Goal: Task Accomplishment & Management: Complete application form

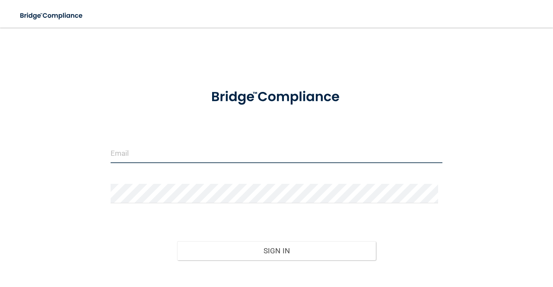
click at [264, 150] on input "email" at bounding box center [277, 153] width 332 height 19
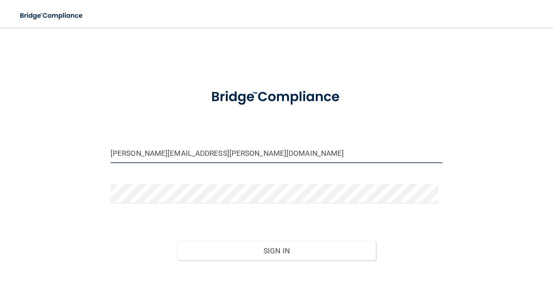
type input "[PERSON_NAME][EMAIL_ADDRESS][PERSON_NAME][DOMAIN_NAME]"
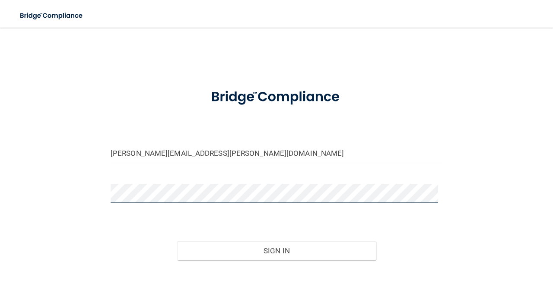
click at [177, 242] on button "Sign In" at bounding box center [276, 251] width 199 height 19
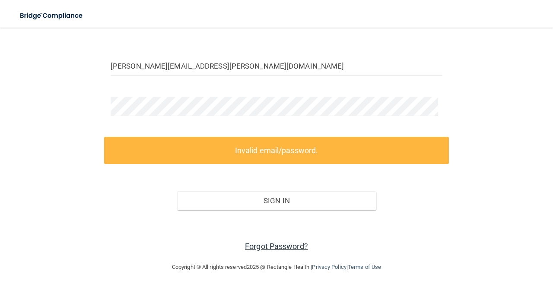
click at [289, 242] on link "Forgot Password?" at bounding box center [276, 246] width 63 height 9
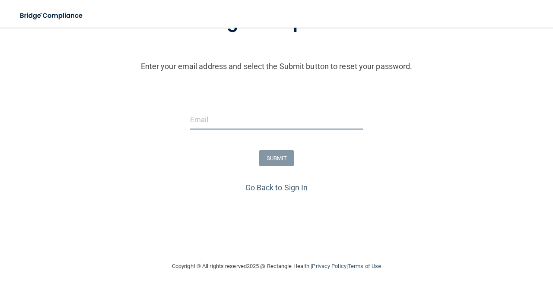
click at [293, 123] on input "email" at bounding box center [276, 119] width 173 height 19
type input "[PERSON_NAME][EMAIL_ADDRESS][PERSON_NAME][DOMAIN_NAME]"
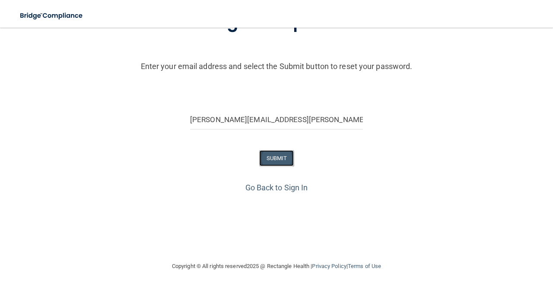
click at [273, 165] on button "SUBMIT" at bounding box center [276, 158] width 35 height 16
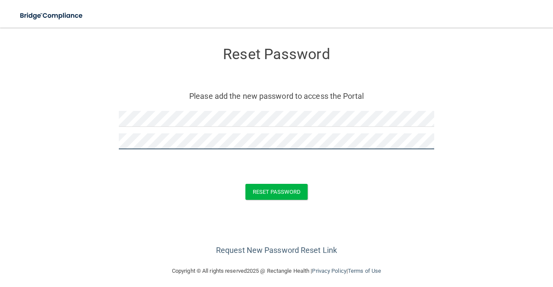
click at [245, 184] on button "Reset Password" at bounding box center [276, 192] width 62 height 16
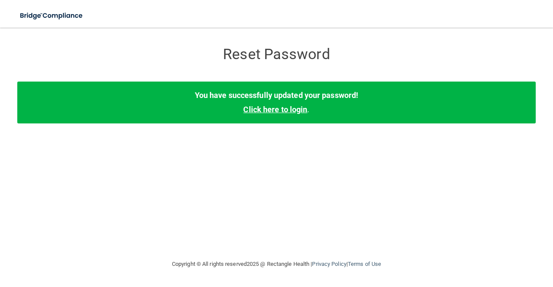
click at [282, 107] on link "Click here to login" at bounding box center [275, 109] width 64 height 9
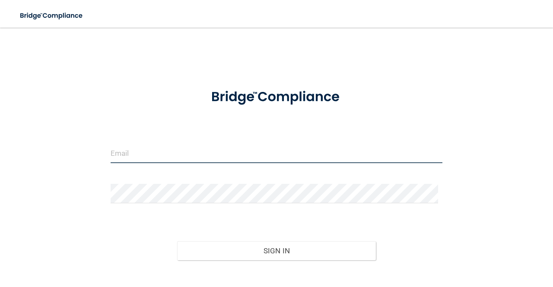
click at [254, 144] on input "email" at bounding box center [277, 153] width 332 height 19
type input "[PERSON_NAME][EMAIL_ADDRESS][PERSON_NAME][DOMAIN_NAME]"
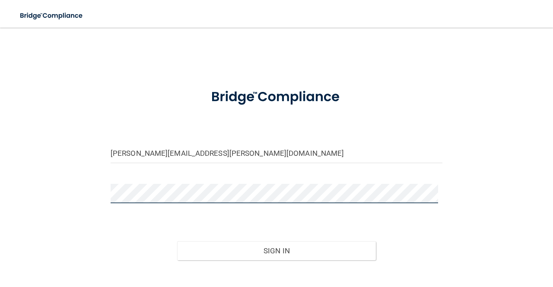
click at [177, 242] on button "Sign In" at bounding box center [276, 251] width 199 height 19
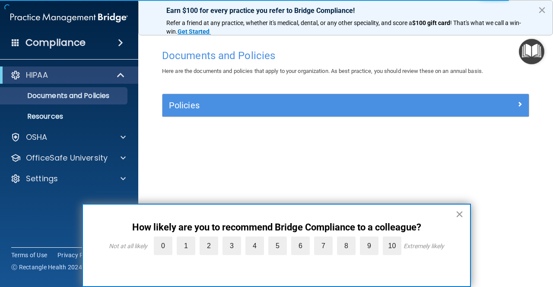
click at [460, 218] on button "×" at bounding box center [459, 214] width 8 height 14
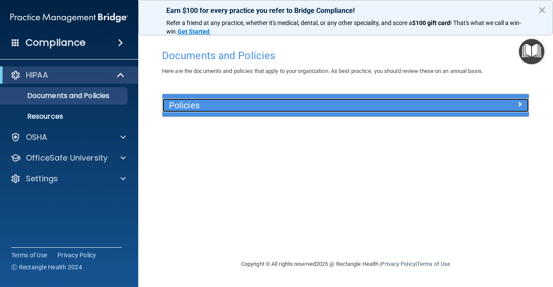
click at [347, 109] on h5 "Policies" at bounding box center [300, 106] width 262 height 10
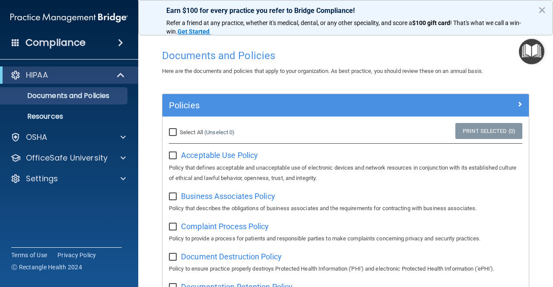
click at [169, 132] on input "Select All (Unselect 0) Unselect All" at bounding box center [174, 132] width 10 height 7
checkbox input "true"
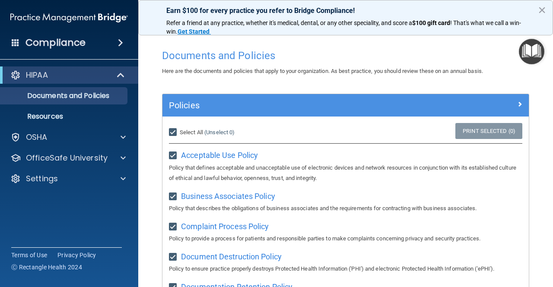
checkbox input "true"
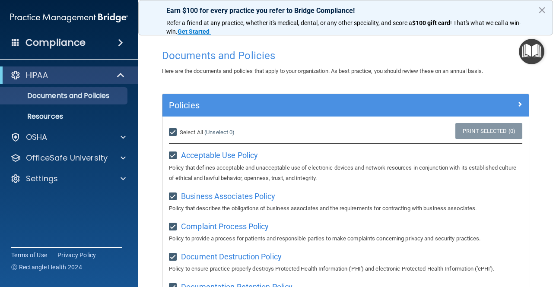
checkbox input "true"
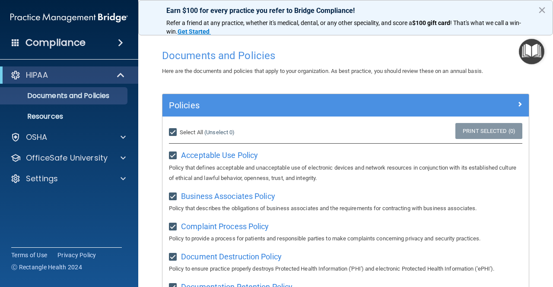
checkbox input "true"
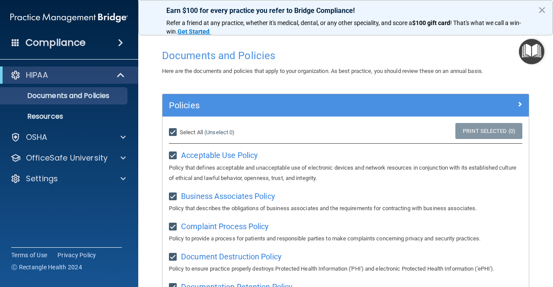
checkbox input "true"
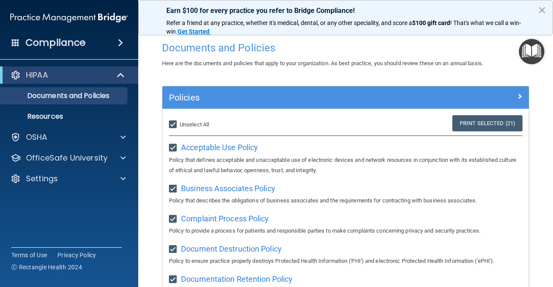
scroll to position [9, 0]
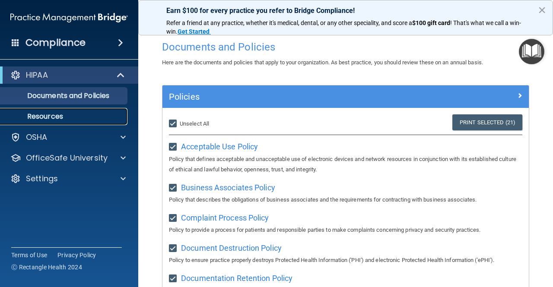
click at [60, 112] on p "Resources" at bounding box center [65, 116] width 118 height 9
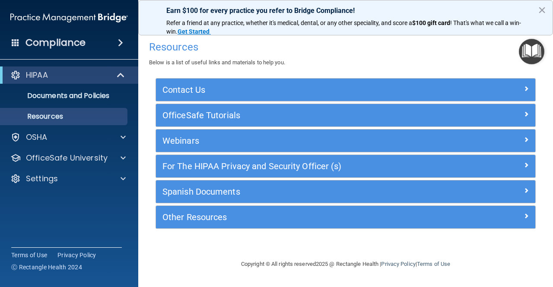
click at [80, 129] on div "OSHA" at bounding box center [69, 137] width 139 height 17
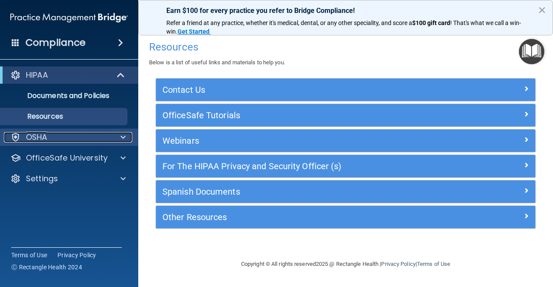
click at [87, 138] on div "OSHA" at bounding box center [57, 137] width 107 height 10
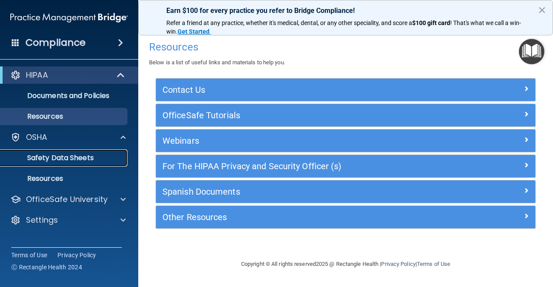
click at [62, 154] on p "Safety Data Sheets" at bounding box center [65, 158] width 118 height 9
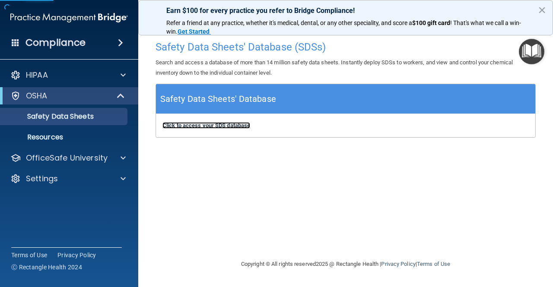
click at [234, 126] on b "Click to access your SDS database" at bounding box center [206, 125] width 88 height 6
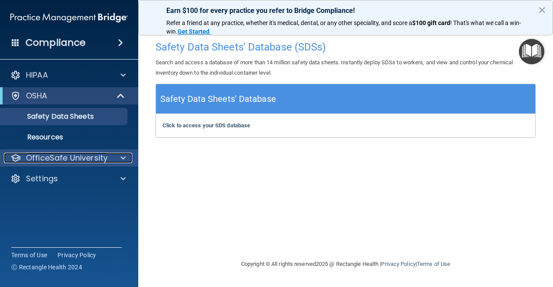
click at [105, 157] on p "OfficeSafe University" at bounding box center [67, 158] width 82 height 10
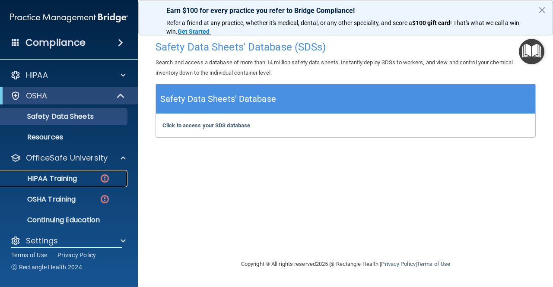
click at [60, 178] on p "HIPAA Training" at bounding box center [41, 179] width 71 height 9
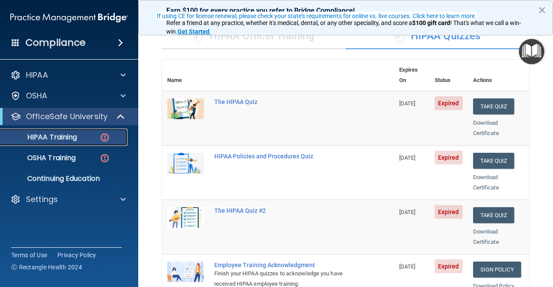
scroll to position [72, 0]
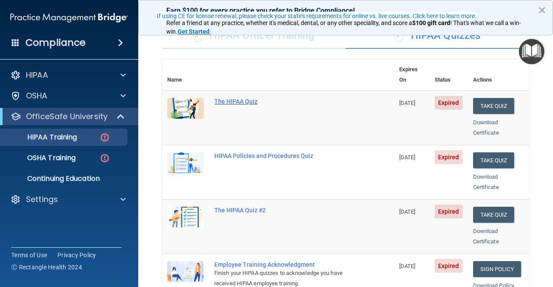
click at [221, 98] on div "The HIPAA Quiz" at bounding box center [282, 101] width 137 height 7
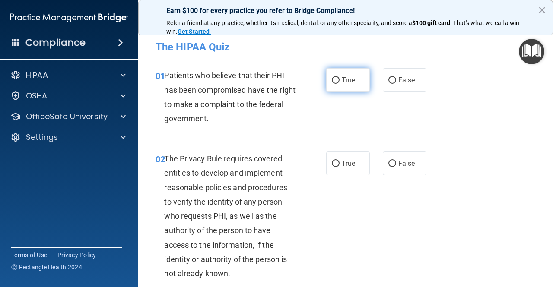
click at [332, 79] on input "True" at bounding box center [336, 80] width 8 height 6
radio input "true"
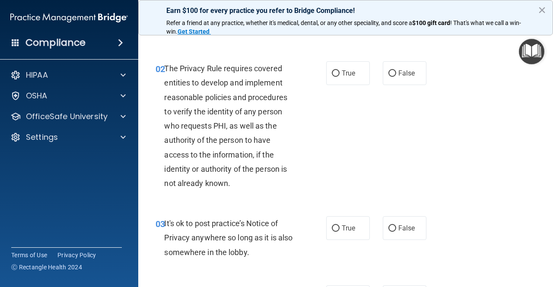
scroll to position [91, 0]
click at [335, 78] on label "True" at bounding box center [348, 73] width 44 height 24
click at [335, 76] on input "True" at bounding box center [336, 73] width 8 height 6
radio input "true"
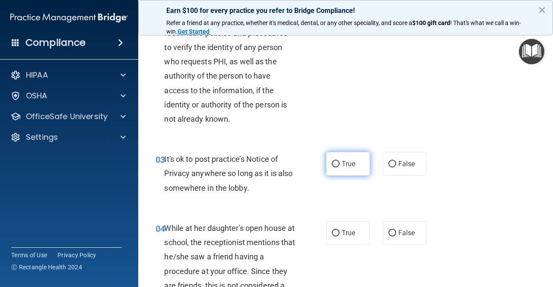
click at [342, 163] on span "True" at bounding box center [348, 164] width 13 height 8
click at [340, 163] on input "True" at bounding box center [336, 164] width 8 height 6
radio input "true"
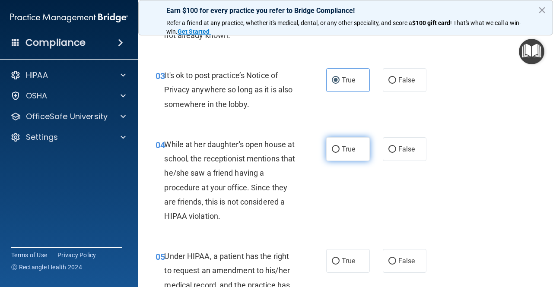
click at [344, 152] on span "True" at bounding box center [348, 149] width 13 height 8
click at [340, 152] on input "True" at bounding box center [336, 149] width 8 height 6
radio input "true"
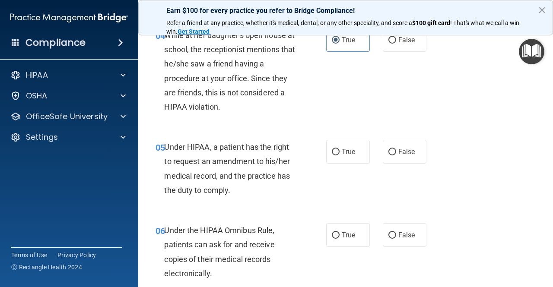
scroll to position [348, 0]
click at [343, 165] on div "05 Under HIPAA, a patient has the right to request an amendment to his/her medi…" at bounding box center [345, 170] width 393 height 83
click at [342, 163] on label "True" at bounding box center [348, 152] width 44 height 24
click at [340, 155] on input "True" at bounding box center [336, 152] width 8 height 6
radio input "true"
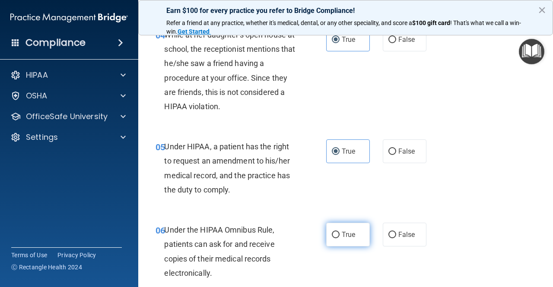
click at [337, 239] on label "True" at bounding box center [348, 235] width 44 height 24
click at [337, 238] on input "True" at bounding box center [336, 235] width 8 height 6
radio input "true"
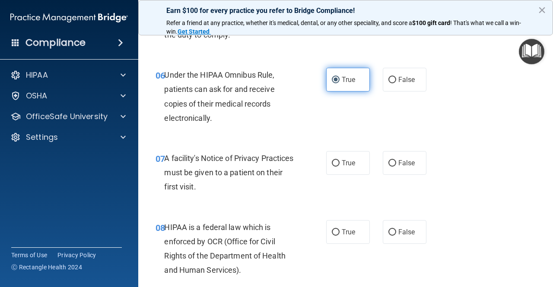
scroll to position [504, 0]
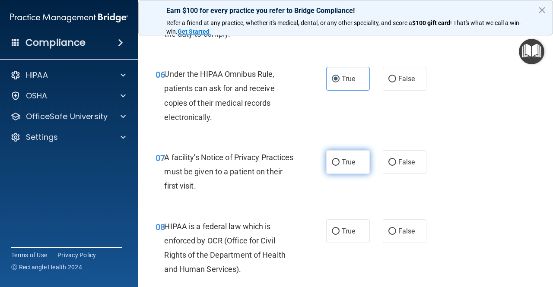
click at [335, 159] on input "True" at bounding box center [336, 162] width 8 height 6
radio input "true"
click at [342, 229] on span "True" at bounding box center [348, 231] width 13 height 8
click at [339, 229] on input "True" at bounding box center [336, 232] width 8 height 6
radio input "true"
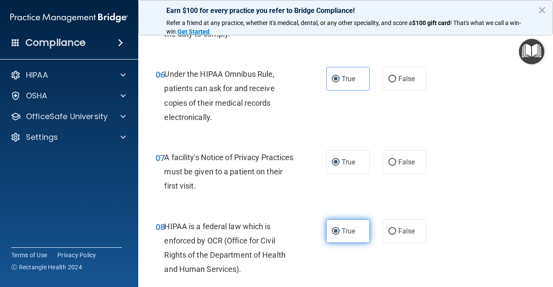
scroll to position [667, 0]
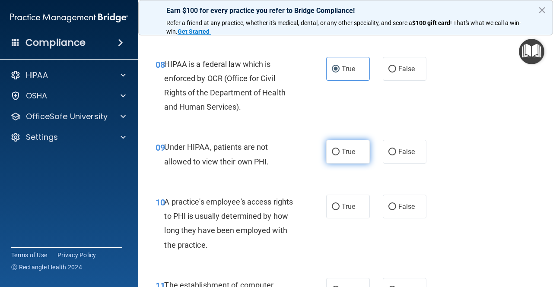
click at [337, 148] on label "True" at bounding box center [348, 152] width 44 height 24
click at [337, 149] on input "True" at bounding box center [336, 152] width 8 height 6
radio input "true"
click at [336, 204] on label "True" at bounding box center [348, 207] width 44 height 24
click at [336, 204] on input "True" at bounding box center [336, 207] width 8 height 6
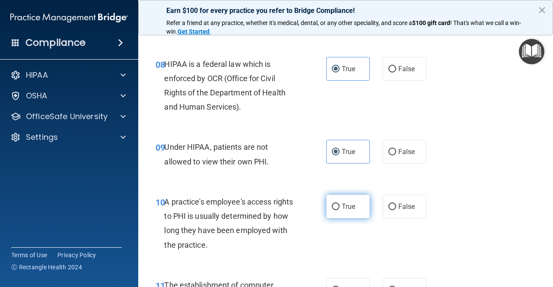
radio input "true"
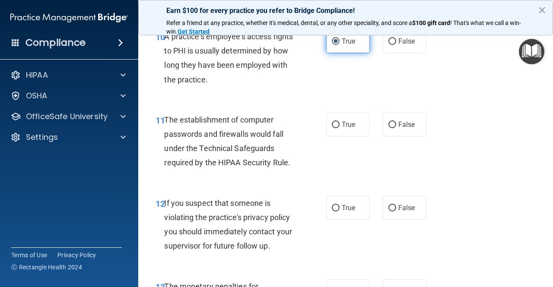
scroll to position [833, 0]
click at [340, 118] on label "True" at bounding box center [348, 124] width 44 height 24
click at [340, 121] on input "True" at bounding box center [336, 124] width 8 height 6
radio input "true"
click at [338, 196] on label "True" at bounding box center [348, 208] width 44 height 24
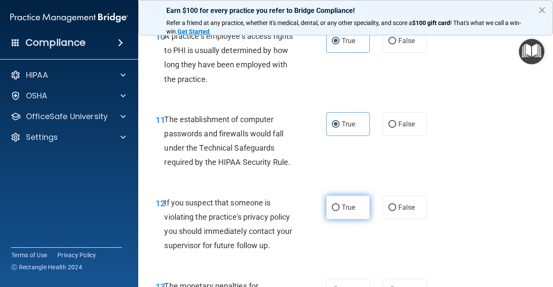
click at [338, 205] on input "True" at bounding box center [336, 208] width 8 height 6
radio input "true"
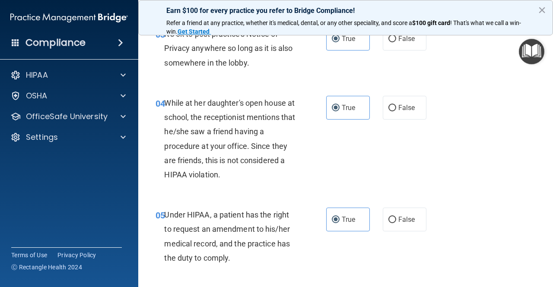
scroll to position [280, 0]
click at [407, 105] on span "False" at bounding box center [406, 108] width 17 height 8
click at [396, 105] on input "False" at bounding box center [392, 108] width 8 height 6
radio input "true"
radio input "false"
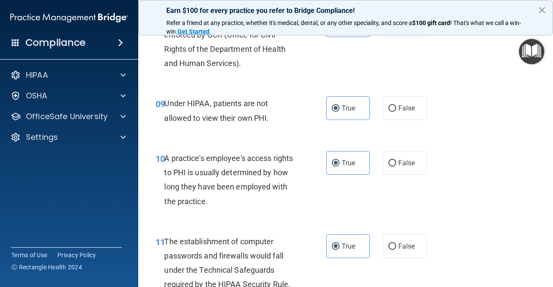
scroll to position [711, 0]
click at [398, 104] on span "False" at bounding box center [406, 108] width 17 height 8
click at [396, 105] on input "False" at bounding box center [392, 108] width 8 height 6
radio input "true"
radio input "false"
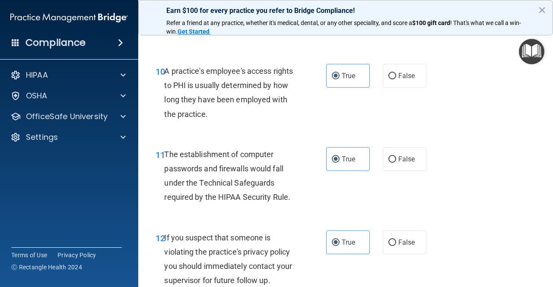
scroll to position [798, 0]
click at [409, 79] on span "False" at bounding box center [406, 75] width 17 height 8
click at [396, 79] on input "False" at bounding box center [392, 76] width 8 height 6
radio input "true"
radio input "false"
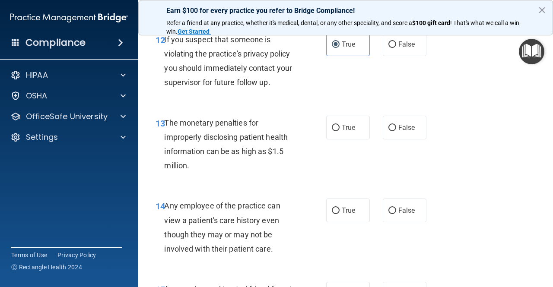
scroll to position [996, 0]
click at [334, 117] on label "True" at bounding box center [348, 127] width 44 height 24
click at [334, 124] on input "True" at bounding box center [336, 127] width 8 height 6
radio input "true"
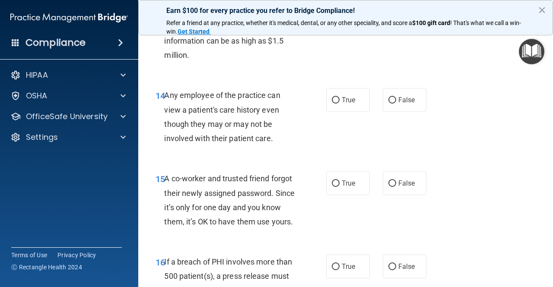
scroll to position [1107, 0]
click at [310, 153] on div "14 Any employee of the practice can view a patient's care history even though t…" at bounding box center [345, 118] width 393 height 83
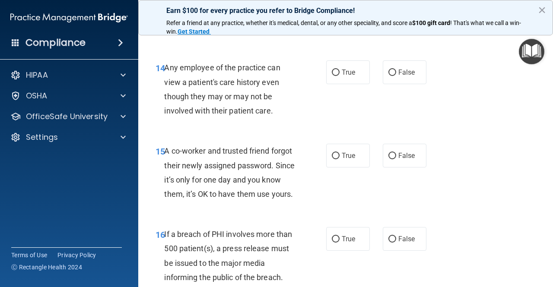
scroll to position [1134, 0]
click at [410, 70] on span "False" at bounding box center [406, 73] width 17 height 8
click at [396, 70] on input "False" at bounding box center [392, 73] width 8 height 6
radio input "true"
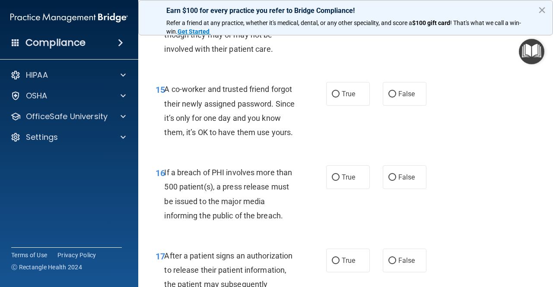
scroll to position [1195, 0]
click at [399, 93] on span "False" at bounding box center [406, 94] width 17 height 8
click at [396, 93] on input "False" at bounding box center [392, 95] width 8 height 6
radio input "true"
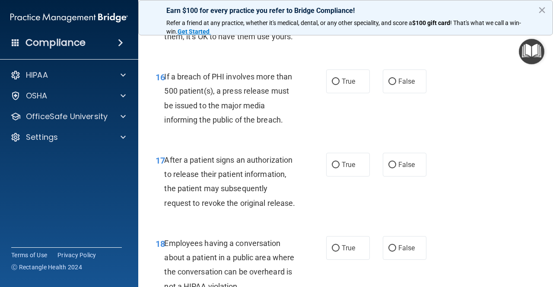
scroll to position [1292, 0]
drag, startPoint x: 345, startPoint y: 102, endPoint x: 329, endPoint y: 86, distance: 22.0
click at [329, 86] on label "True" at bounding box center [348, 81] width 44 height 24
click at [332, 85] on input "True" at bounding box center [336, 81] width 8 height 6
radio input "true"
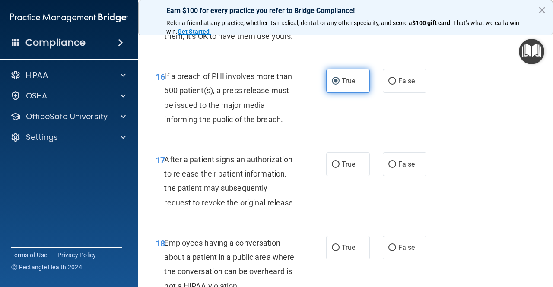
click at [330, 90] on label "True" at bounding box center [348, 81] width 44 height 24
click at [332, 85] on input "True" at bounding box center [336, 81] width 8 height 6
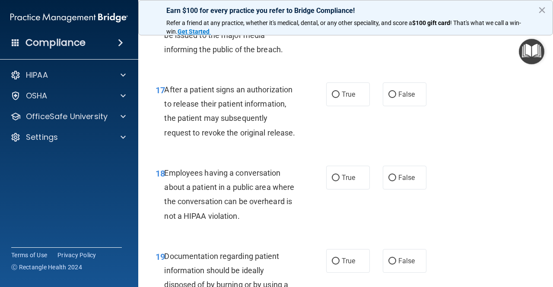
scroll to position [1362, 0]
click at [352, 107] on label "True" at bounding box center [348, 95] width 44 height 24
click at [340, 99] on input "True" at bounding box center [336, 95] width 8 height 6
radio input "true"
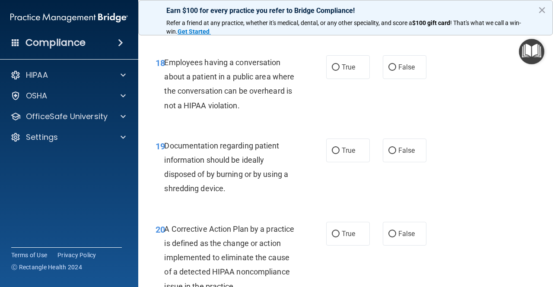
scroll to position [1473, 0]
click at [392, 79] on label "False" at bounding box center [405, 67] width 44 height 24
click at [392, 70] on input "False" at bounding box center [392, 67] width 8 height 6
radio input "true"
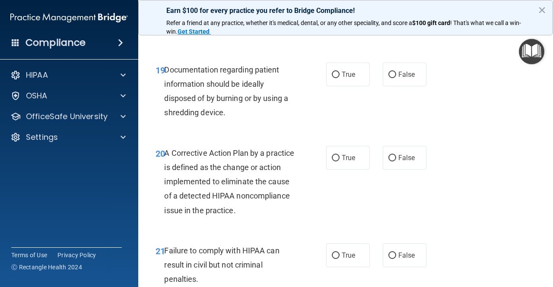
scroll to position [1548, 0]
click at [352, 79] on span "True" at bounding box center [348, 75] width 13 height 8
click at [340, 79] on input "True" at bounding box center [336, 75] width 8 height 6
radio input "true"
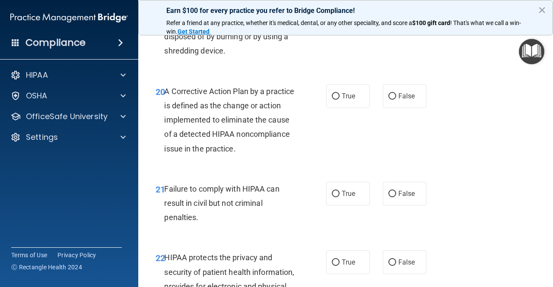
scroll to position [1616, 0]
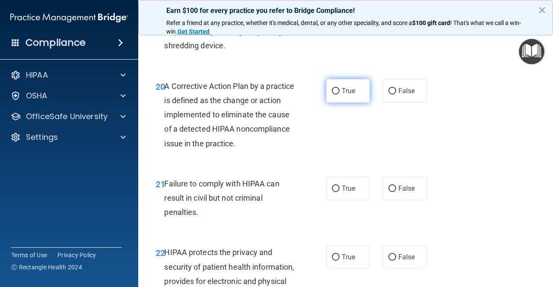
click at [334, 103] on label "True" at bounding box center [348, 91] width 44 height 24
click at [334, 95] on input "True" at bounding box center [336, 91] width 8 height 6
radio input "true"
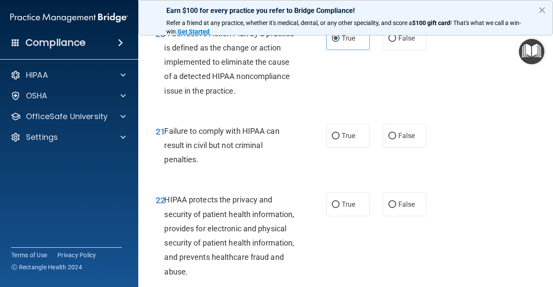
scroll to position [1685, 0]
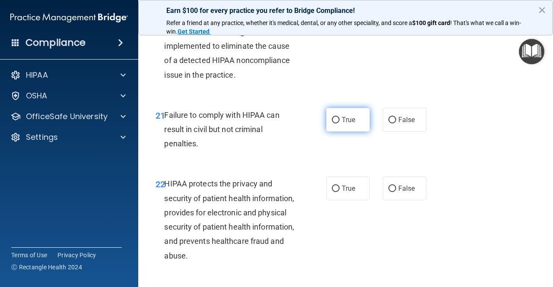
click at [342, 124] on span "True" at bounding box center [348, 120] width 13 height 8
click at [338, 124] on input "True" at bounding box center [336, 120] width 8 height 6
radio input "true"
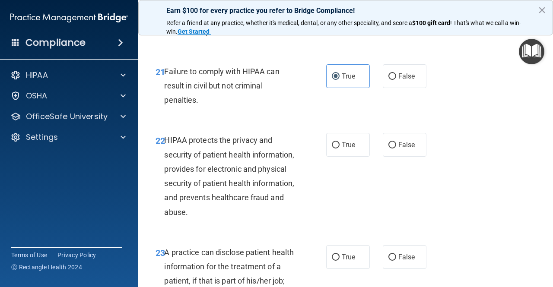
scroll to position [1730, 0]
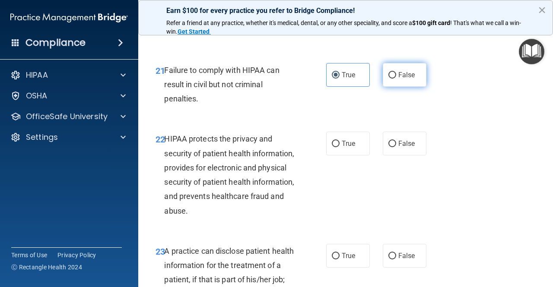
click at [398, 79] on span "False" at bounding box center [406, 75] width 17 height 8
click at [396, 79] on input "False" at bounding box center [392, 75] width 8 height 6
radio input "true"
radio input "false"
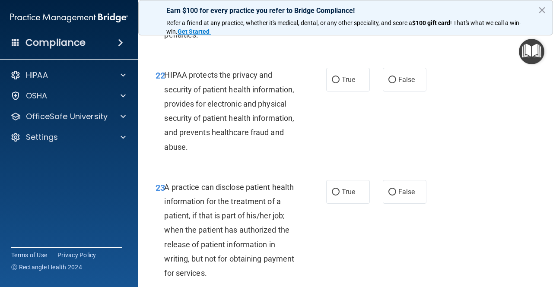
scroll to position [1794, 0]
click at [330, 91] on label "True" at bounding box center [348, 79] width 44 height 24
click at [332, 83] on input "True" at bounding box center [336, 79] width 8 height 6
radio input "true"
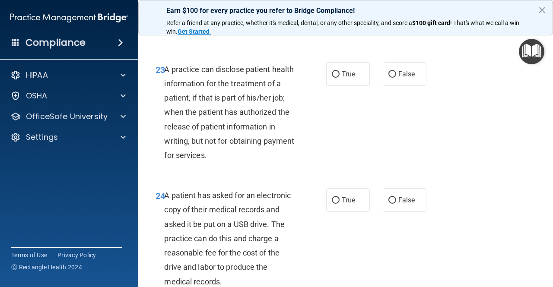
scroll to position [1912, 0]
click at [332, 77] on input "True" at bounding box center [336, 74] width 8 height 6
radio input "true"
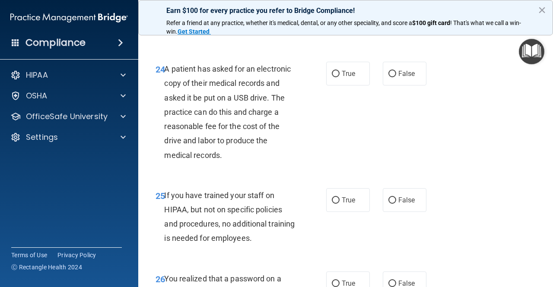
scroll to position [2038, 0]
click at [347, 85] on label "True" at bounding box center [348, 73] width 44 height 24
click at [340, 77] on input "True" at bounding box center [336, 73] width 8 height 6
radio input "true"
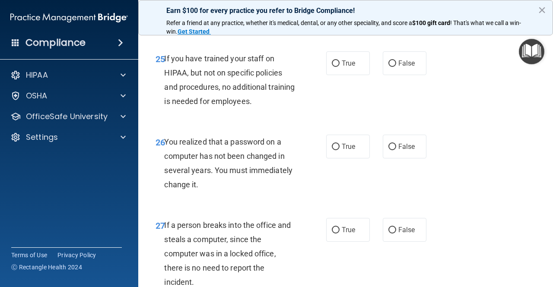
scroll to position [2175, 0]
click at [390, 67] on input "False" at bounding box center [392, 63] width 8 height 6
radio input "true"
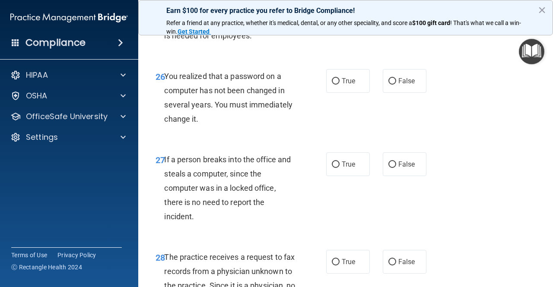
scroll to position [2245, 0]
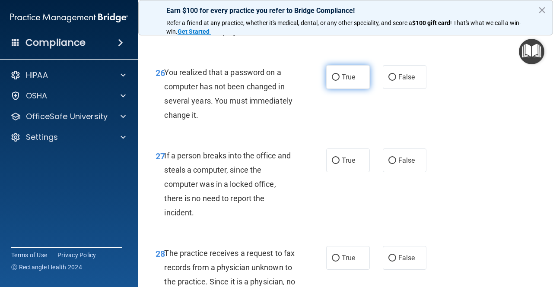
click at [334, 89] on label "True" at bounding box center [348, 77] width 44 height 24
click at [334, 81] on input "True" at bounding box center [336, 77] width 8 height 6
radio input "true"
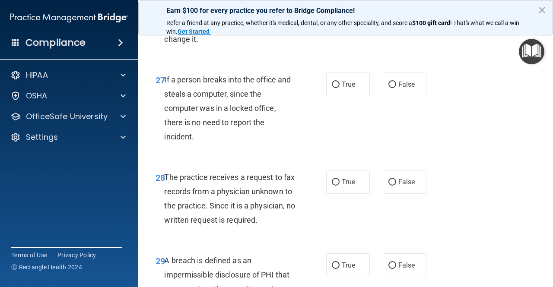
scroll to position [2321, 0]
click at [403, 96] on label "False" at bounding box center [405, 84] width 44 height 24
click at [396, 88] on input "False" at bounding box center [392, 84] width 8 height 6
radio input "true"
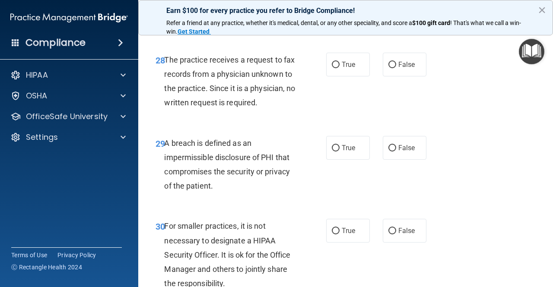
scroll to position [2442, 0]
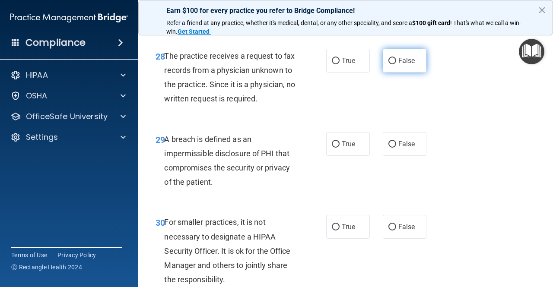
click at [394, 73] on label "False" at bounding box center [405, 61] width 44 height 24
click at [394, 64] on input "False" at bounding box center [392, 61] width 8 height 6
radio input "true"
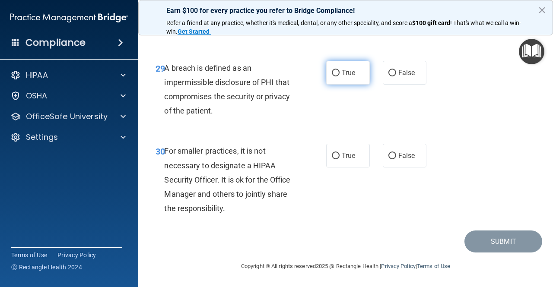
click at [342, 74] on span "True" at bounding box center [348, 73] width 13 height 8
click at [340, 74] on input "True" at bounding box center [336, 73] width 8 height 6
radio input "true"
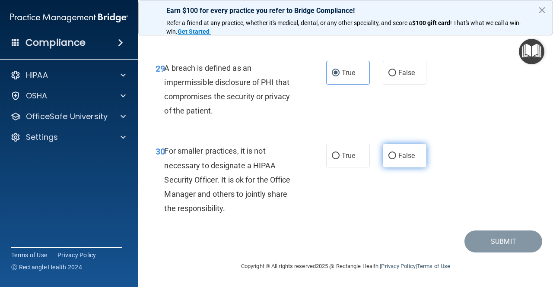
click at [398, 154] on span "False" at bounding box center [406, 156] width 17 height 8
click at [396, 154] on input "False" at bounding box center [392, 156] width 8 height 6
radio input "true"
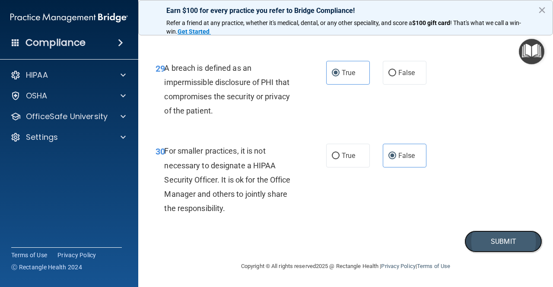
click at [464, 240] on button "Submit" at bounding box center [503, 242] width 78 height 22
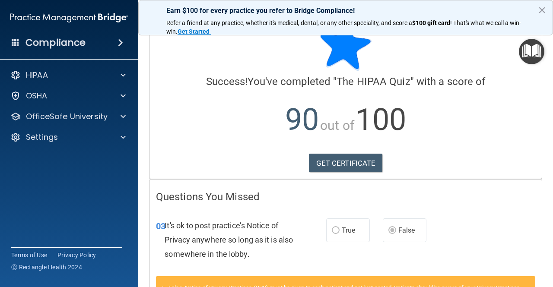
scroll to position [4, 0]
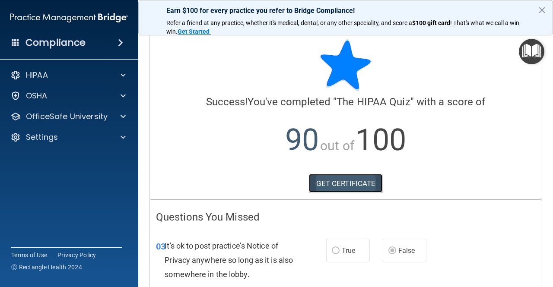
click at [347, 181] on link "GET CERTIFICATE" at bounding box center [346, 183] width 74 height 19
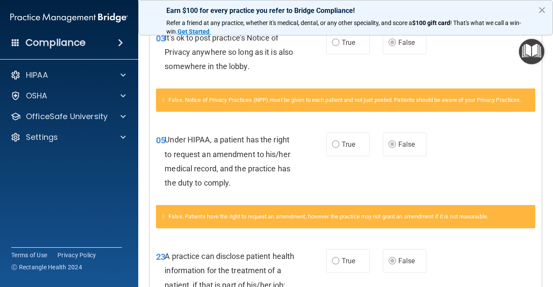
scroll to position [0, 0]
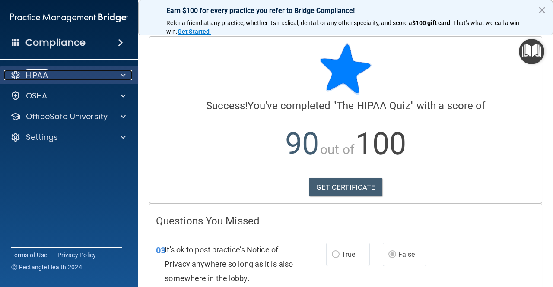
click at [126, 70] on div at bounding box center [122, 75] width 22 height 10
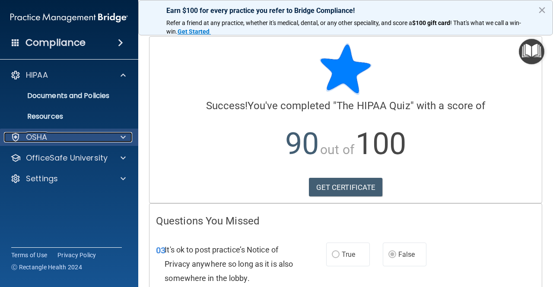
click at [119, 133] on div at bounding box center [122, 137] width 22 height 10
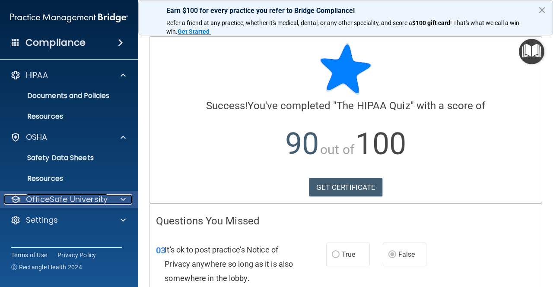
click at [117, 199] on div at bounding box center [122, 199] width 22 height 10
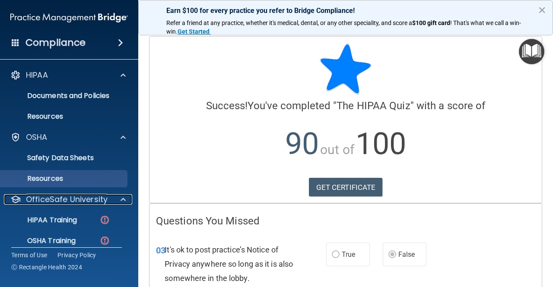
scroll to position [50, 0]
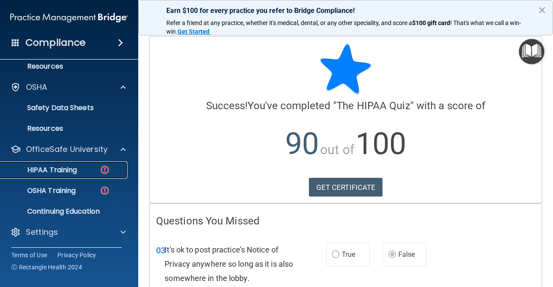
click at [87, 171] on div "HIPAA Training" at bounding box center [65, 170] width 118 height 9
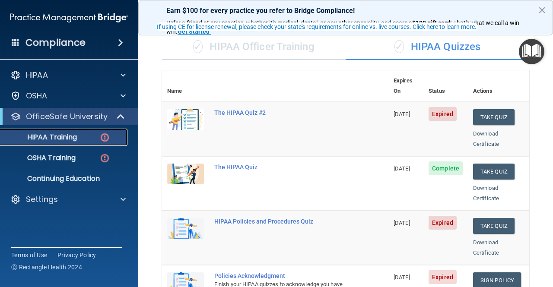
scroll to position [63, 0]
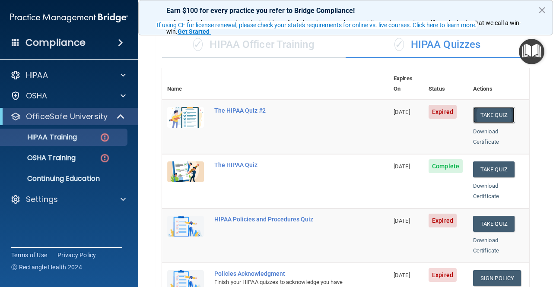
click at [488, 107] on button "Take Quiz" at bounding box center [493, 115] width 41 height 16
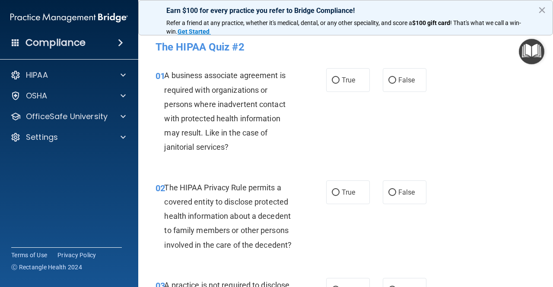
click at [519, 163] on div "01 A business associate agreement is required with organizations or persons whe…" at bounding box center [345, 113] width 393 height 112
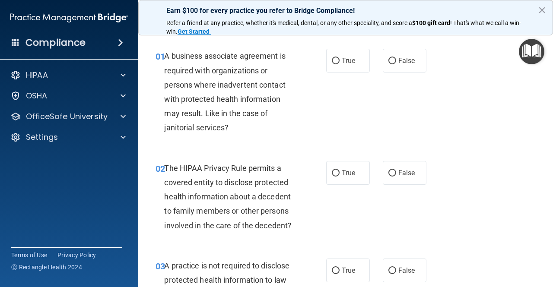
scroll to position [20, 0]
click at [334, 67] on label "True" at bounding box center [348, 60] width 44 height 24
click at [334, 64] on input "True" at bounding box center [336, 60] width 8 height 6
radio input "true"
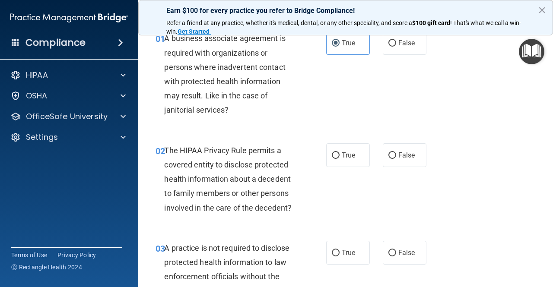
scroll to position [47, 0]
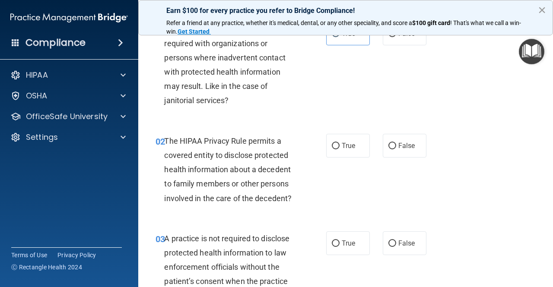
click at [543, 8] on button "×" at bounding box center [542, 10] width 8 height 14
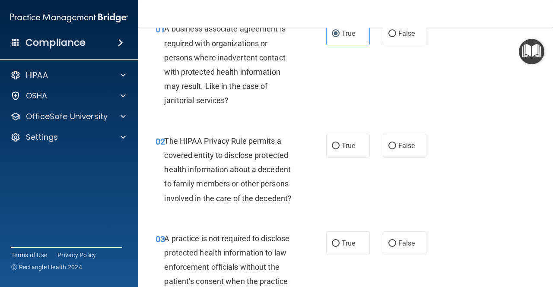
scroll to position [88, 0]
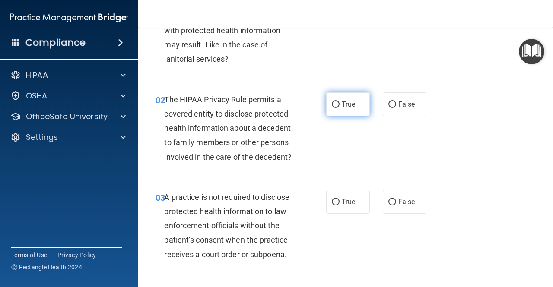
click at [337, 110] on label "True" at bounding box center [348, 104] width 44 height 24
click at [337, 108] on input "True" at bounding box center [336, 105] width 8 height 6
radio input "true"
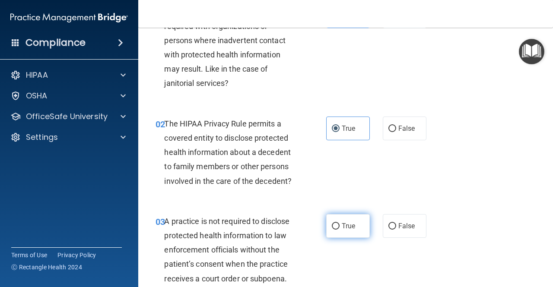
scroll to position [0, 0]
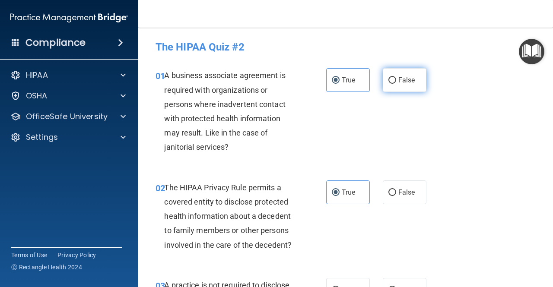
click at [395, 85] on label "False" at bounding box center [405, 80] width 44 height 24
click at [395, 84] on input "False" at bounding box center [392, 80] width 8 height 6
radio input "true"
radio input "false"
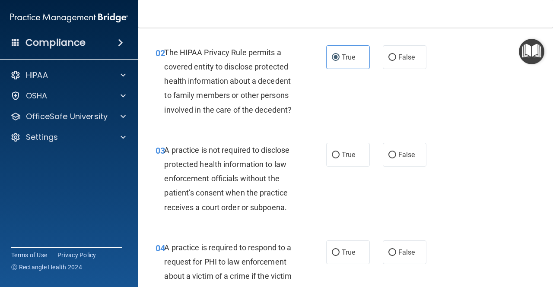
scroll to position [146, 0]
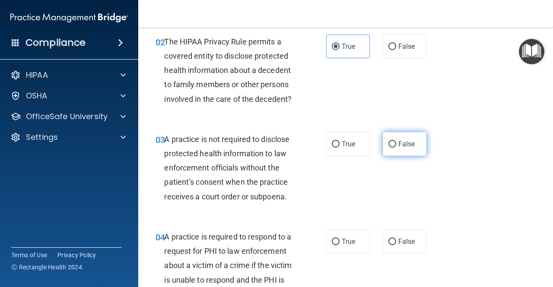
click at [402, 146] on span "False" at bounding box center [406, 144] width 17 height 8
click at [396, 146] on input "False" at bounding box center [392, 144] width 8 height 6
radio input "true"
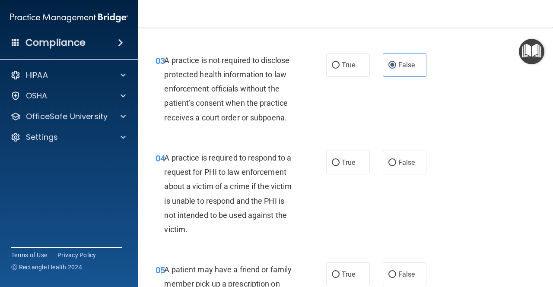
scroll to position [226, 0]
click at [333, 174] on div "04 A practice is required to respond to a request for PHI to law enforcement ab…" at bounding box center [241, 195] width 197 height 90
click at [333, 173] on label "True" at bounding box center [348, 162] width 44 height 24
click at [333, 166] on input "True" at bounding box center [336, 162] width 8 height 6
radio input "true"
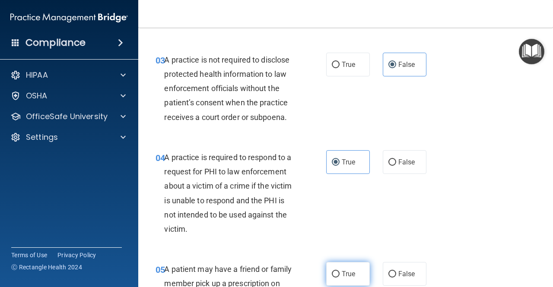
click at [334, 263] on label "True" at bounding box center [348, 274] width 44 height 24
click at [334, 271] on input "True" at bounding box center [336, 274] width 8 height 6
radio input "true"
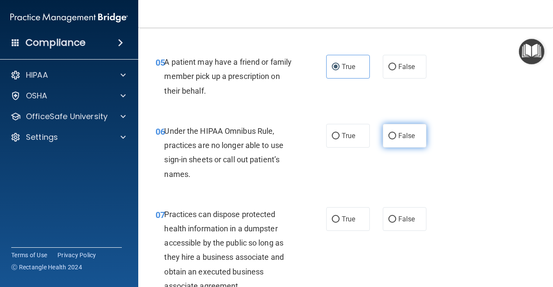
click at [398, 140] on label "False" at bounding box center [405, 136] width 44 height 24
click at [396, 140] on input "False" at bounding box center [392, 136] width 8 height 6
radio input "true"
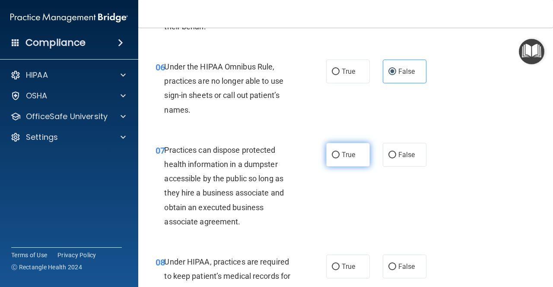
scroll to position [498, 0]
click at [388, 162] on label "False" at bounding box center [405, 155] width 44 height 24
click at [388, 158] on input "False" at bounding box center [392, 155] width 8 height 6
radio input "true"
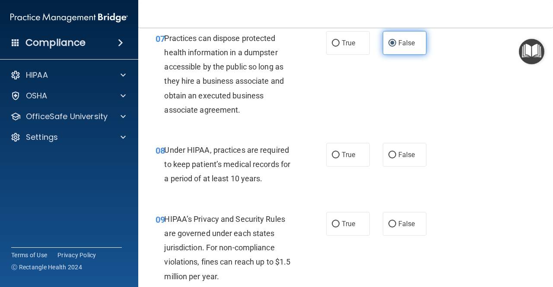
scroll to position [610, 0]
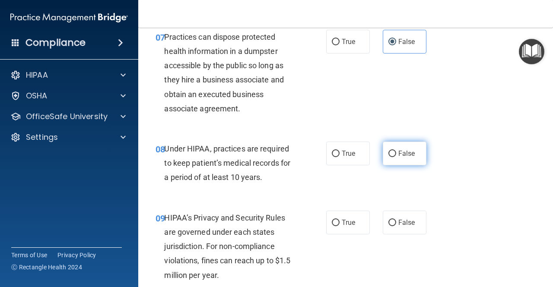
click at [398, 155] on span "False" at bounding box center [406, 153] width 17 height 8
click at [396, 155] on input "False" at bounding box center [392, 154] width 8 height 6
radio input "true"
click at [388, 224] on input "False" at bounding box center [392, 223] width 8 height 6
radio input "true"
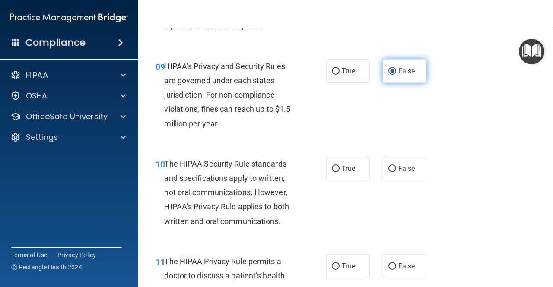
scroll to position [764, 0]
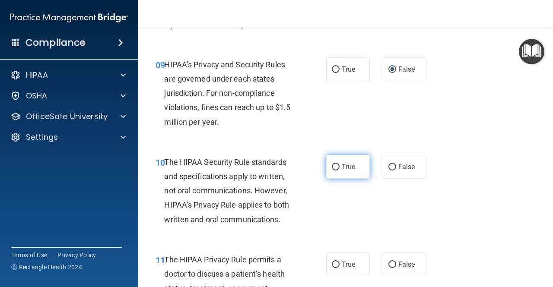
click at [343, 172] on label "True" at bounding box center [348, 167] width 44 height 24
click at [340, 171] on input "True" at bounding box center [336, 167] width 8 height 6
radio input "true"
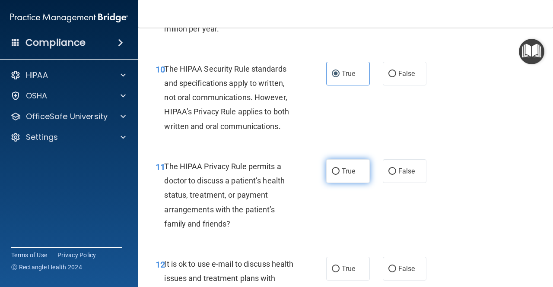
click at [344, 171] on span "True" at bounding box center [348, 171] width 13 height 8
click at [340, 171] on input "True" at bounding box center [336, 172] width 8 height 6
radio input "true"
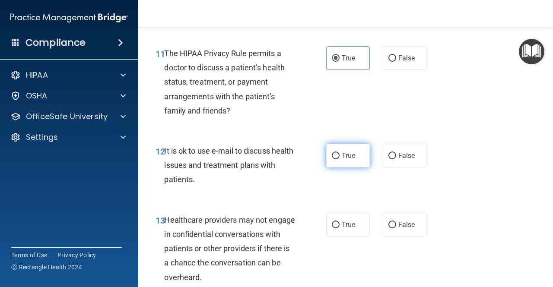
click at [351, 156] on span "True" at bounding box center [348, 156] width 13 height 8
click at [340, 156] on input "True" at bounding box center [336, 156] width 8 height 6
radio input "true"
click at [398, 221] on span "False" at bounding box center [406, 225] width 17 height 8
click at [396, 222] on input "False" at bounding box center [392, 225] width 8 height 6
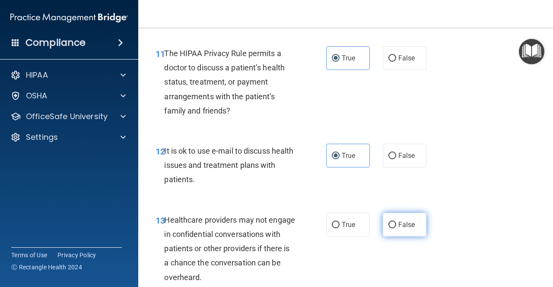
radio input "true"
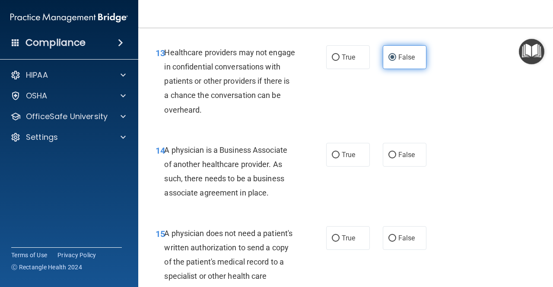
scroll to position [1139, 0]
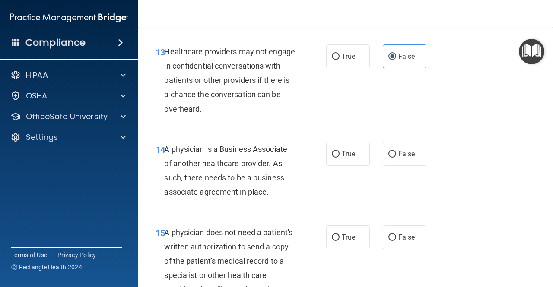
click at [392, 131] on div "14 A physician is a Business Associate of another healthcare provider. As such,…" at bounding box center [345, 172] width 393 height 83
click at [394, 155] on label "False" at bounding box center [405, 154] width 44 height 24
click at [394, 155] on input "False" at bounding box center [392, 154] width 8 height 6
radio input "true"
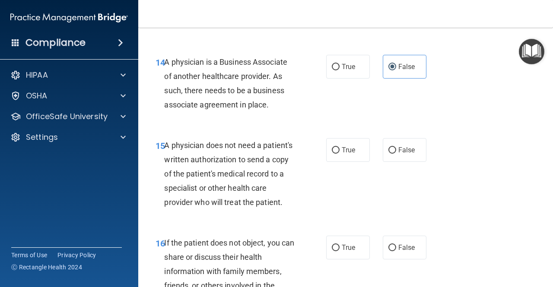
scroll to position [1231, 0]
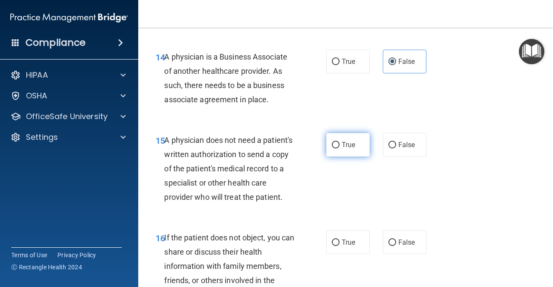
click at [335, 149] on label "True" at bounding box center [348, 145] width 44 height 24
click at [335, 149] on input "True" at bounding box center [336, 145] width 8 height 6
radio input "true"
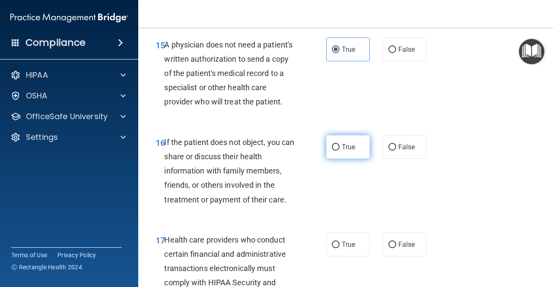
click at [342, 151] on span "True" at bounding box center [348, 147] width 13 height 8
click at [340, 151] on input "True" at bounding box center [336, 147] width 8 height 6
radio input "true"
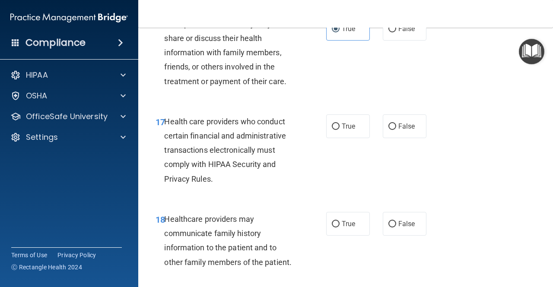
scroll to position [1446, 0]
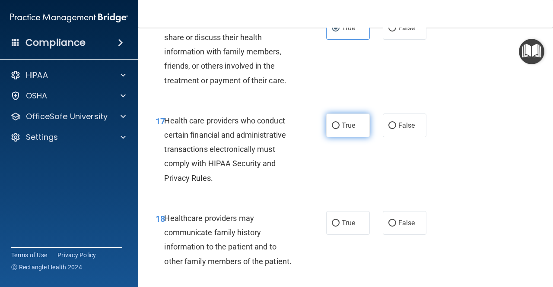
click at [335, 129] on input "True" at bounding box center [336, 126] width 8 height 6
radio input "true"
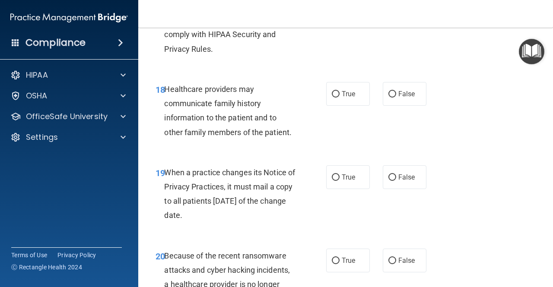
scroll to position [1586, 0]
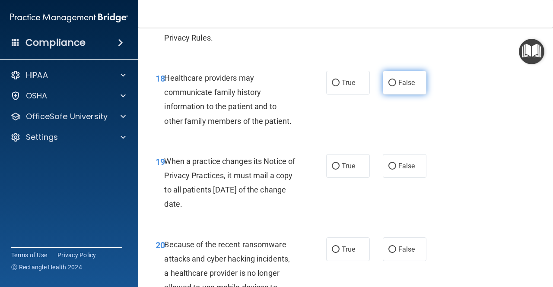
click at [398, 87] on span "False" at bounding box center [406, 83] width 17 height 8
click at [396, 86] on input "False" at bounding box center [392, 83] width 8 height 6
radio input "true"
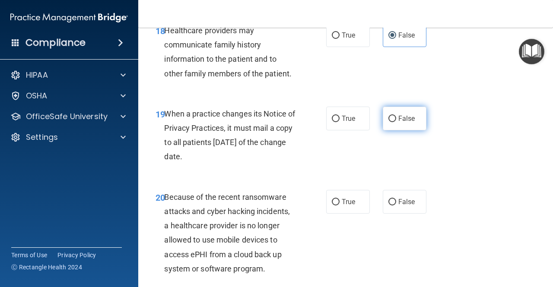
click at [389, 130] on label "False" at bounding box center [405, 119] width 44 height 24
click at [389, 122] on input "False" at bounding box center [392, 119] width 8 height 6
radio input "true"
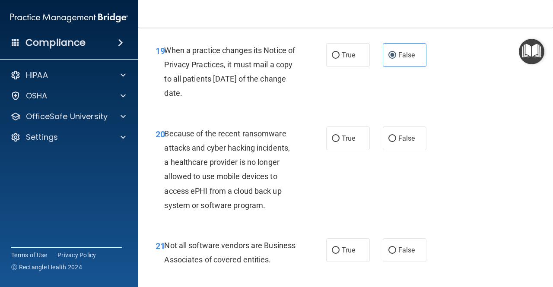
scroll to position [1698, 0]
click at [331, 150] on label "True" at bounding box center [348, 138] width 44 height 24
click at [332, 142] on input "True" at bounding box center [336, 138] width 8 height 6
radio input "true"
click at [331, 150] on label "True" at bounding box center [348, 138] width 44 height 24
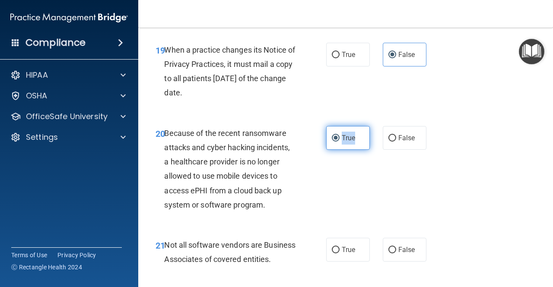
click at [332, 142] on input "True" at bounding box center [336, 138] width 8 height 6
click at [342, 142] on span "True" at bounding box center [348, 138] width 13 height 8
click at [340, 142] on input "True" at bounding box center [336, 138] width 8 height 6
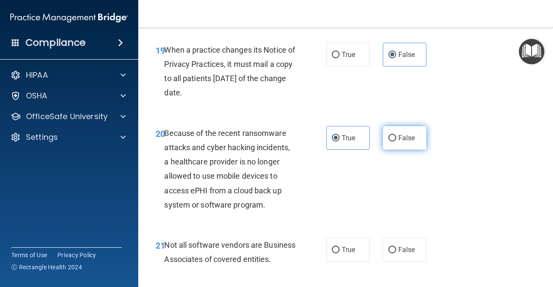
click at [403, 150] on label "False" at bounding box center [405, 138] width 44 height 24
click at [396, 142] on input "False" at bounding box center [392, 138] width 8 height 6
radio input "true"
radio input "false"
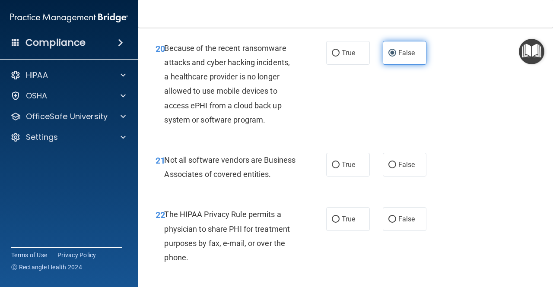
scroll to position [1784, 0]
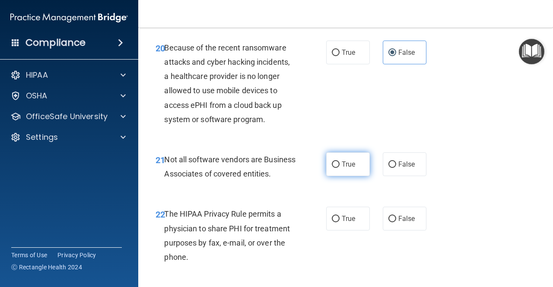
click at [347, 169] on span "True" at bounding box center [348, 164] width 13 height 8
click at [340, 168] on input "True" at bounding box center [336, 165] width 8 height 6
radio input "true"
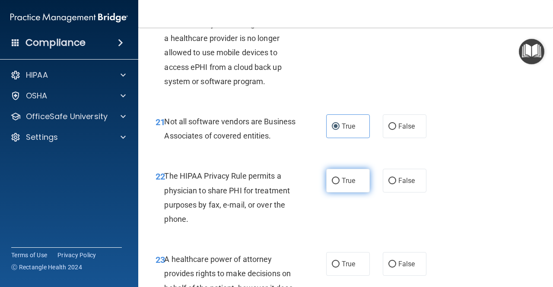
click at [337, 193] on label "True" at bounding box center [348, 181] width 44 height 24
click at [337, 184] on input "True" at bounding box center [336, 181] width 8 height 6
radio input "true"
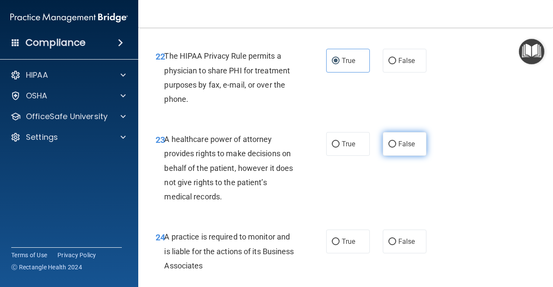
click at [390, 156] on label "False" at bounding box center [405, 144] width 44 height 24
click at [390, 148] on input "False" at bounding box center [392, 144] width 8 height 6
radio input "true"
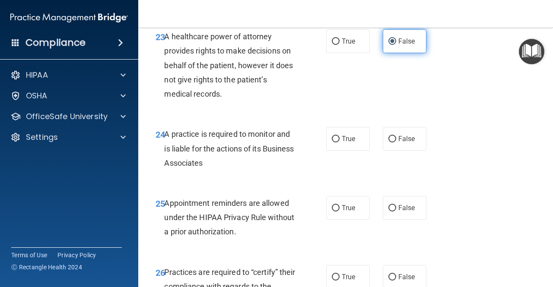
scroll to position [2045, 0]
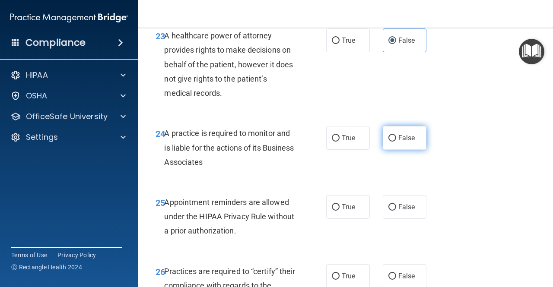
click at [398, 142] on span "False" at bounding box center [406, 138] width 17 height 8
click at [396, 142] on input "False" at bounding box center [392, 138] width 8 height 6
radio input "true"
click at [350, 211] on span "True" at bounding box center [348, 207] width 13 height 8
click at [340, 211] on input "True" at bounding box center [336, 207] width 8 height 6
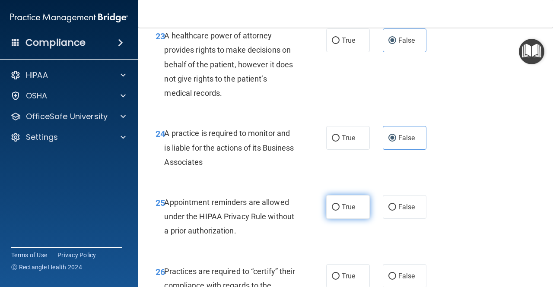
radio input "true"
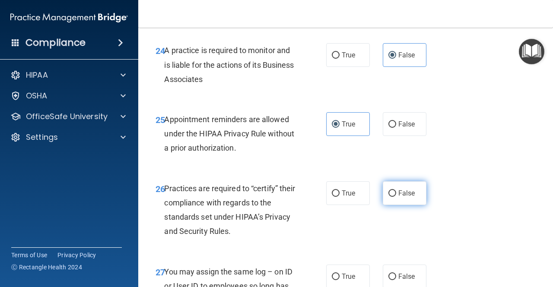
click at [388, 197] on input "False" at bounding box center [392, 194] width 8 height 6
radio input "true"
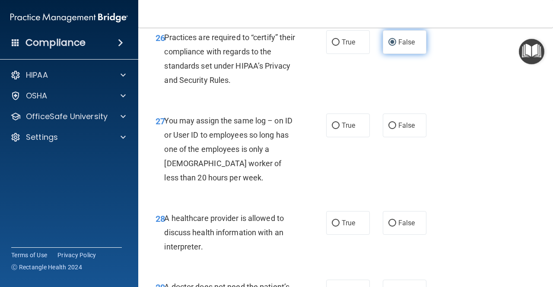
scroll to position [2280, 0]
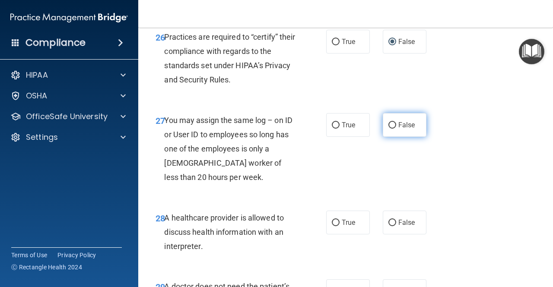
click at [387, 137] on label "False" at bounding box center [405, 125] width 44 height 24
click at [388, 129] on input "False" at bounding box center [392, 125] width 8 height 6
radio input "true"
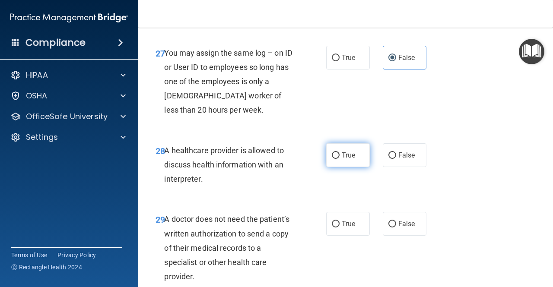
click at [334, 159] on input "True" at bounding box center [336, 156] width 8 height 6
radio input "true"
click at [348, 236] on label "True" at bounding box center [348, 224] width 44 height 24
click at [340, 228] on input "True" at bounding box center [336, 224] width 8 height 6
radio input "true"
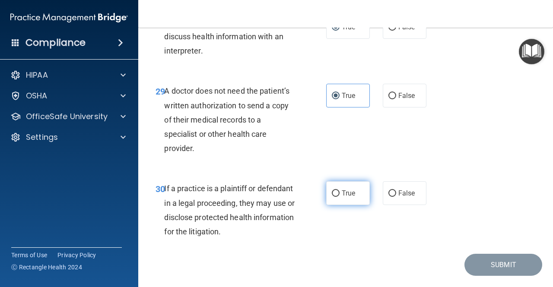
click at [342, 197] on span "True" at bounding box center [348, 193] width 13 height 8
click at [338, 197] on input "True" at bounding box center [336, 194] width 8 height 6
radio input "true"
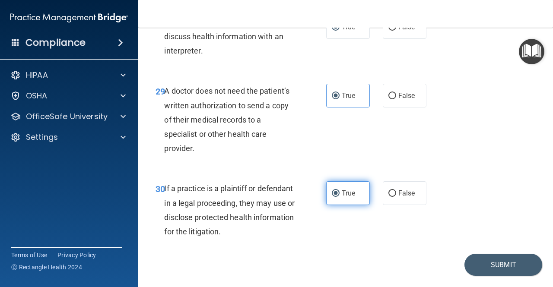
scroll to position [2527, 0]
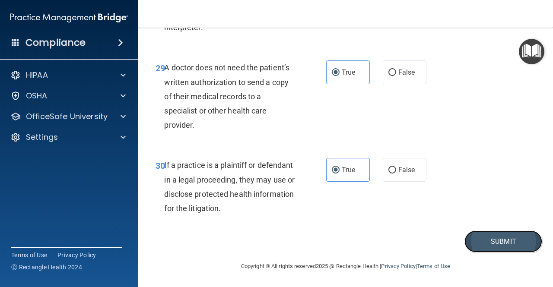
click at [471, 241] on button "Submit" at bounding box center [503, 242] width 78 height 22
click at [491, 242] on button "Submit" at bounding box center [503, 242] width 78 height 22
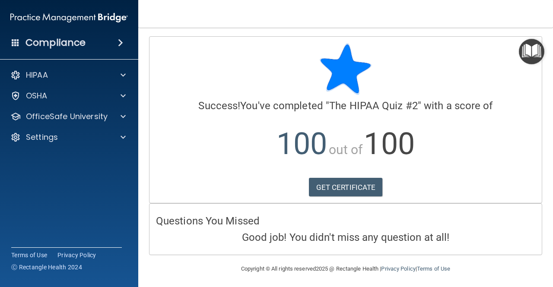
click at [522, 137] on p "100 out of 100" at bounding box center [345, 144] width 379 height 56
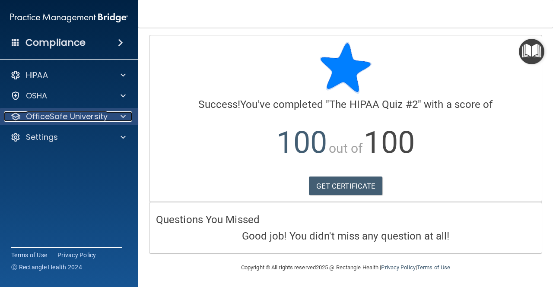
click at [120, 116] on div at bounding box center [122, 116] width 22 height 10
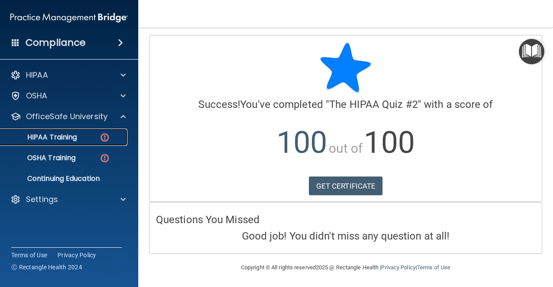
click at [52, 134] on p "HIPAA Training" at bounding box center [41, 137] width 71 height 9
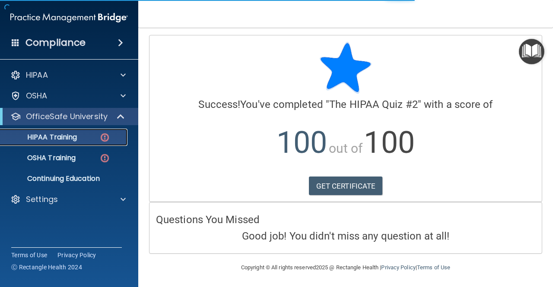
scroll to position [400, 0]
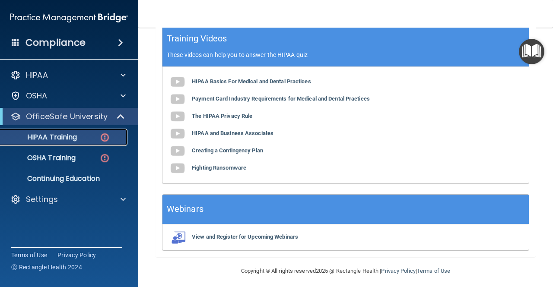
click at [84, 140] on div "HIPAA Training" at bounding box center [65, 137] width 118 height 9
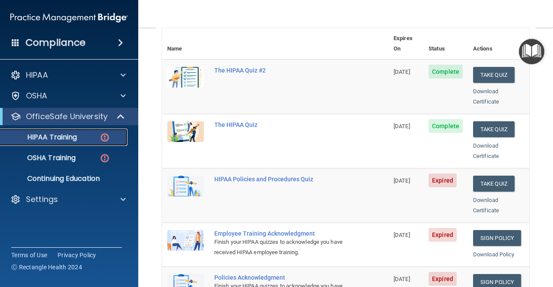
scroll to position [101, 0]
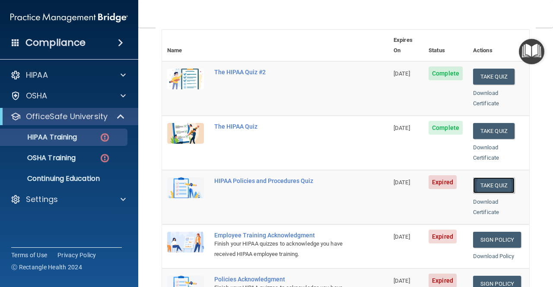
click at [491, 178] on button "Take Quiz" at bounding box center [493, 186] width 41 height 16
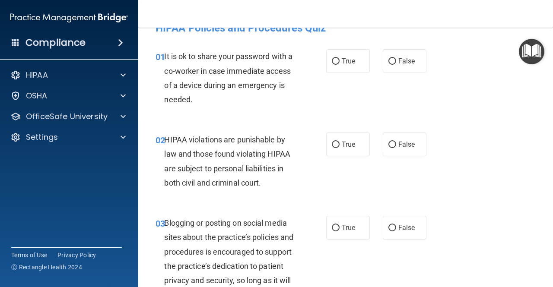
scroll to position [19, 0]
click at [408, 64] on span "False" at bounding box center [406, 61] width 17 height 8
click at [396, 64] on input "False" at bounding box center [392, 62] width 8 height 6
radio input "true"
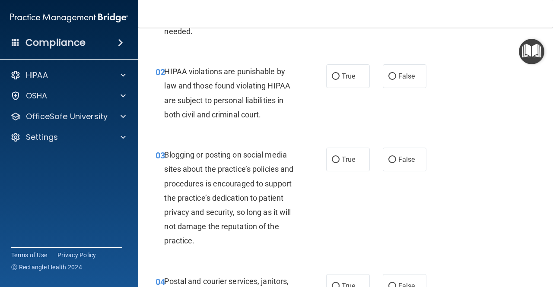
scroll to position [87, 0]
click at [350, 82] on label "True" at bounding box center [348, 76] width 44 height 24
click at [340, 80] on input "True" at bounding box center [336, 76] width 8 height 6
radio input "true"
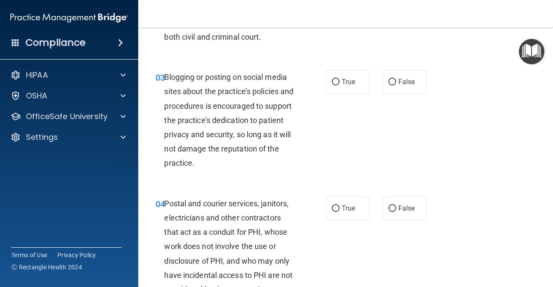
scroll to position [164, 0]
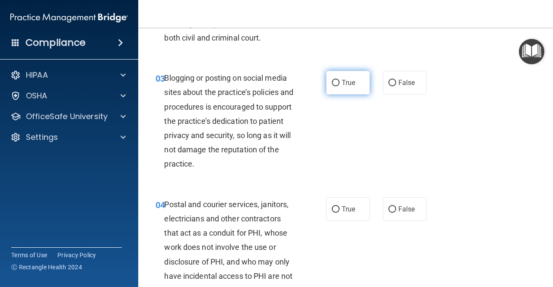
click at [339, 89] on label "True" at bounding box center [348, 83] width 44 height 24
click at [339, 86] on input "True" at bounding box center [336, 83] width 8 height 6
radio input "true"
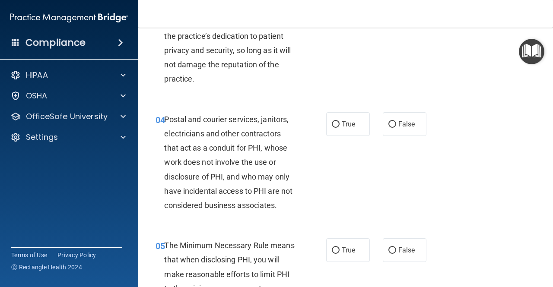
scroll to position [267, 0]
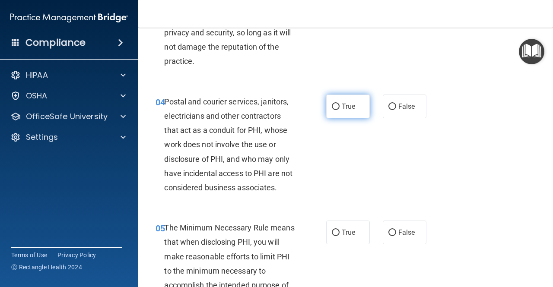
click at [333, 105] on input "True" at bounding box center [336, 107] width 8 height 6
radio input "true"
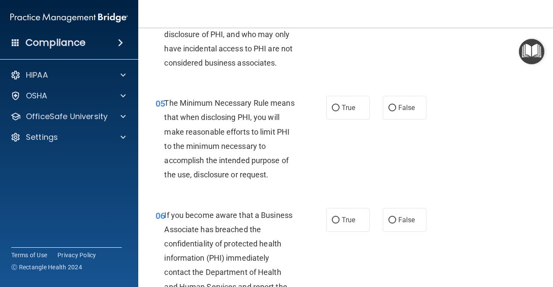
scroll to position [401, 0]
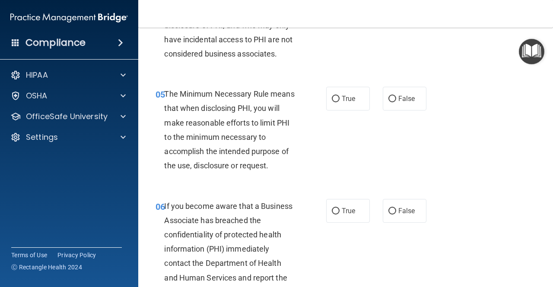
click at [525, 172] on div "05 The Minimum Necessary Rule means that when disclosing PHI, you will make rea…" at bounding box center [345, 132] width 393 height 112
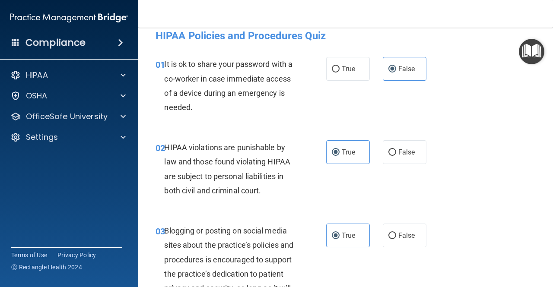
scroll to position [0, 0]
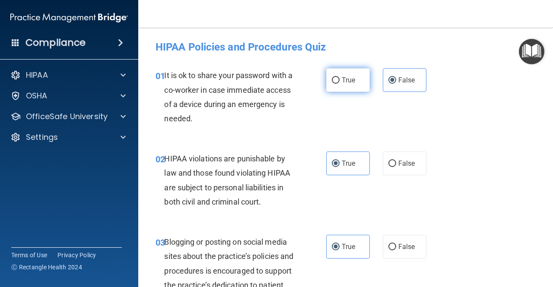
click at [337, 81] on label "True" at bounding box center [348, 80] width 44 height 24
click at [337, 81] on input "True" at bounding box center [336, 80] width 8 height 6
radio input "true"
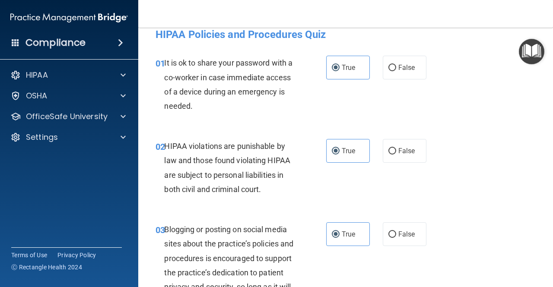
scroll to position [12, 0]
click at [388, 68] on input "False" at bounding box center [392, 68] width 8 height 6
radio input "true"
click at [332, 67] on input "True" at bounding box center [336, 68] width 8 height 6
radio input "true"
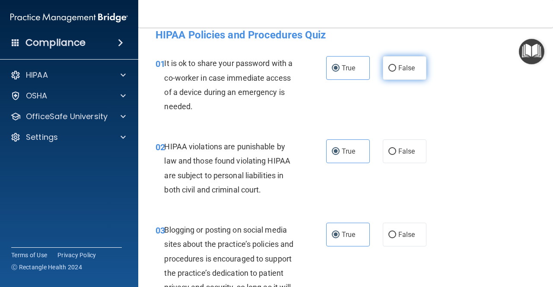
click at [386, 77] on label "False" at bounding box center [405, 68] width 44 height 24
click at [388, 72] on input "False" at bounding box center [392, 68] width 8 height 6
radio input "true"
radio input "false"
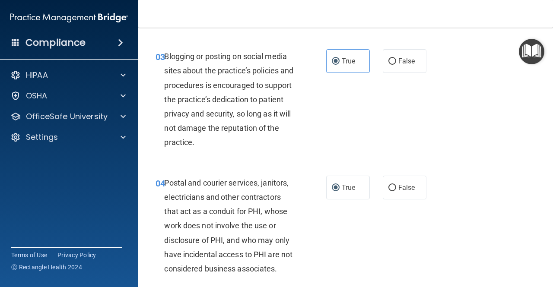
scroll to position [214, 0]
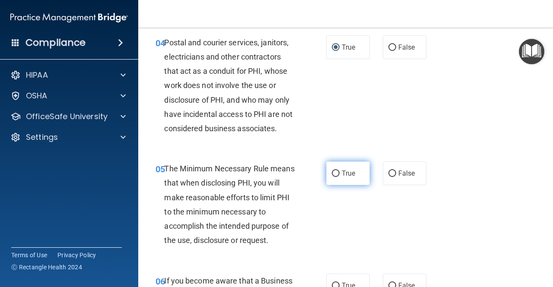
click at [360, 167] on label "True" at bounding box center [348, 174] width 44 height 24
click at [340, 171] on input "True" at bounding box center [336, 174] width 8 height 6
radio input "true"
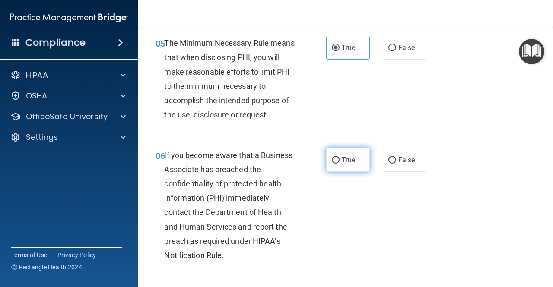
click at [346, 166] on label "True" at bounding box center [348, 160] width 44 height 24
click at [340, 164] on input "True" at bounding box center [336, 160] width 8 height 6
radio input "true"
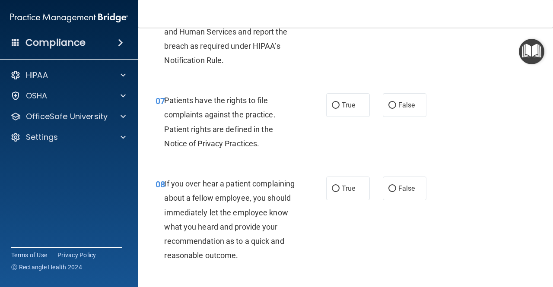
scroll to position [648, 0]
click at [340, 100] on label "True" at bounding box center [348, 105] width 44 height 24
click at [340, 102] on input "True" at bounding box center [336, 105] width 8 height 6
radio input "true"
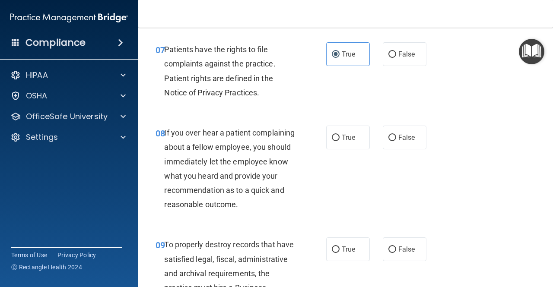
scroll to position [697, 0]
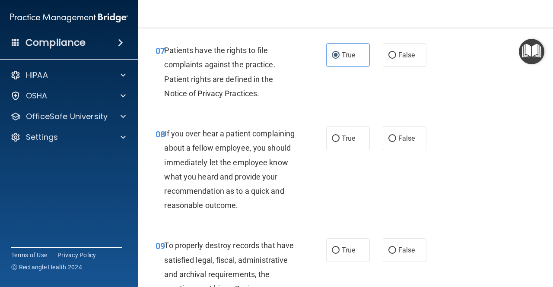
click at [388, 190] on div "08 If you over hear a patient complaining about a fellow employee, you should i…" at bounding box center [345, 172] width 393 height 112
click at [335, 140] on input "True" at bounding box center [336, 139] width 8 height 6
radio input "true"
click at [398, 139] on span "False" at bounding box center [406, 138] width 17 height 8
click at [396, 139] on input "False" at bounding box center [392, 139] width 8 height 6
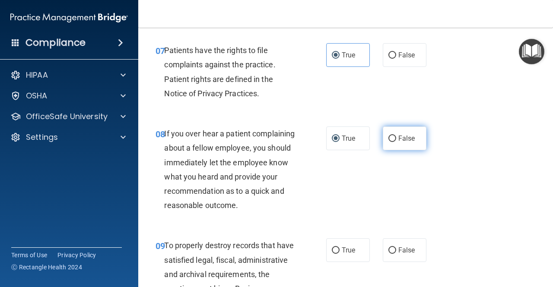
radio input "true"
radio input "false"
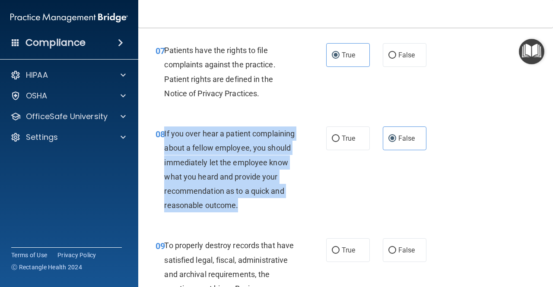
drag, startPoint x: 253, startPoint y: 227, endPoint x: 164, endPoint y: 132, distance: 130.5
click at [164, 132] on div "08 If you over hear a patient complaining about a fellow employee, you should i…" at bounding box center [241, 172] width 197 height 90
copy span "If you over hear a patient complaining about a fellow employee, you should imme…"
click at [323, 172] on div "08 If you over hear a patient complaining about a fellow employee, you should i…" at bounding box center [241, 172] width 197 height 90
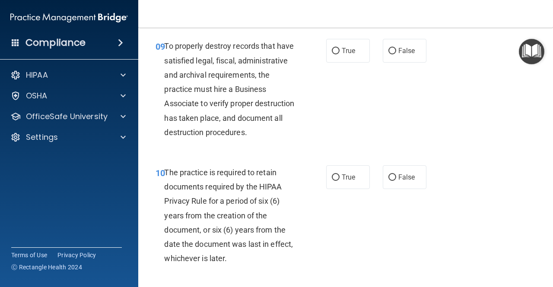
scroll to position [897, 0]
click at [342, 55] on span "True" at bounding box center [348, 51] width 13 height 8
click at [340, 55] on input "True" at bounding box center [336, 51] width 8 height 6
radio input "true"
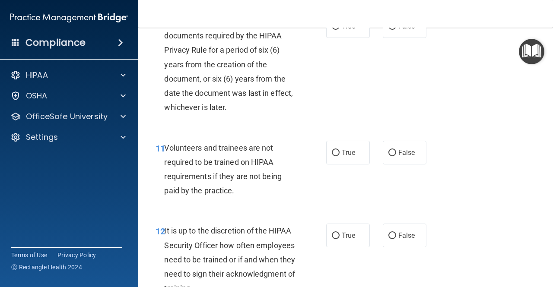
scroll to position [1048, 0]
click at [342, 31] on span "True" at bounding box center [348, 26] width 13 height 8
click at [340, 30] on input "True" at bounding box center [336, 27] width 8 height 6
radio input "true"
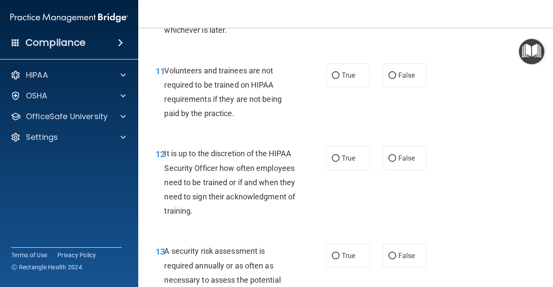
scroll to position [1127, 0]
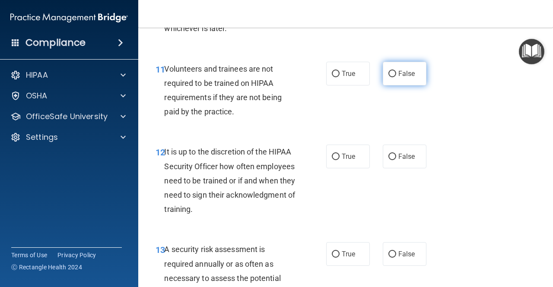
click at [407, 78] on span "False" at bounding box center [406, 74] width 17 height 8
click at [396, 77] on input "False" at bounding box center [392, 74] width 8 height 6
radio input "true"
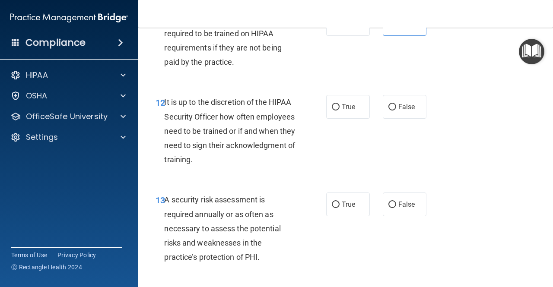
scroll to position [1178, 0]
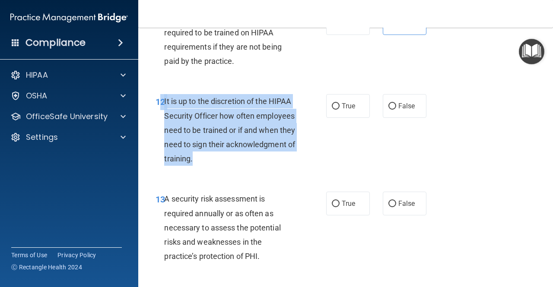
drag, startPoint x: 269, startPoint y: 187, endPoint x: 162, endPoint y: 130, distance: 120.4
click at [162, 130] on div "12 It is up to the discretion of the HIPAA Security Officer how often employees…" at bounding box center [241, 132] width 197 height 76
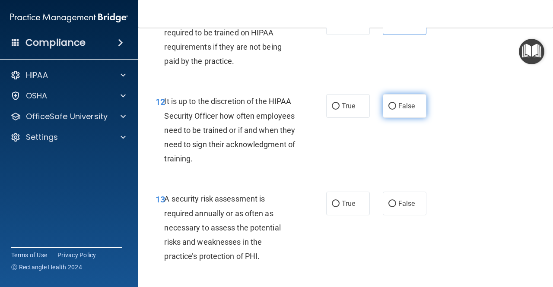
click at [383, 118] on label "False" at bounding box center [405, 106] width 44 height 24
click at [388, 110] on input "False" at bounding box center [392, 106] width 8 height 6
radio input "true"
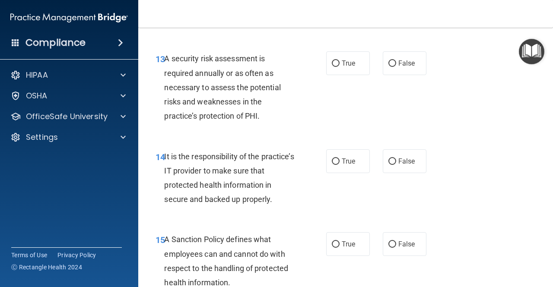
scroll to position [1319, 0]
click at [334, 75] on label "True" at bounding box center [348, 63] width 44 height 24
click at [334, 67] on input "True" at bounding box center [336, 63] width 8 height 6
radio input "true"
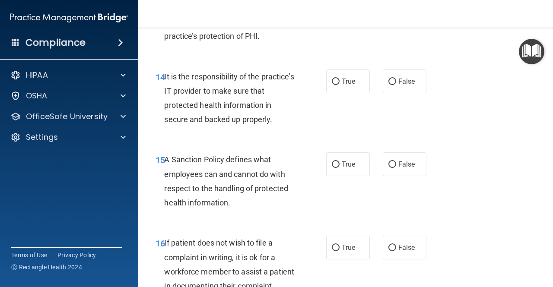
scroll to position [1427, 0]
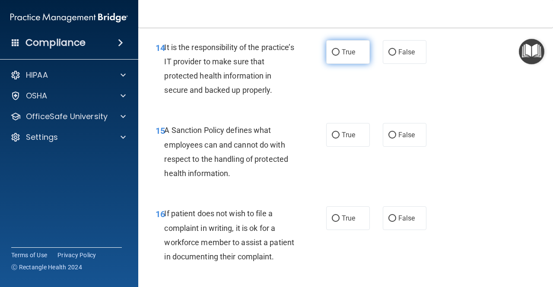
click at [335, 56] on input "True" at bounding box center [336, 52] width 8 height 6
radio input "true"
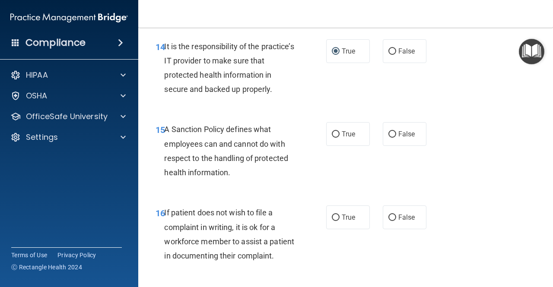
scroll to position [1464, 0]
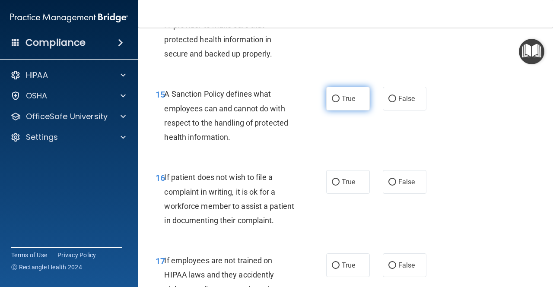
click at [338, 111] on label "True" at bounding box center [348, 99] width 44 height 24
click at [338, 102] on input "True" at bounding box center [336, 99] width 8 height 6
radio input "true"
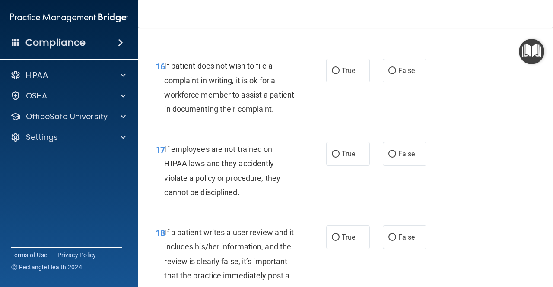
scroll to position [1576, 0]
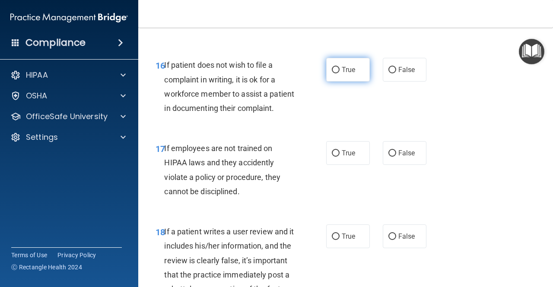
click at [332, 82] on label "True" at bounding box center [348, 70] width 44 height 24
click at [332, 73] on input "True" at bounding box center [336, 70] width 8 height 6
radio input "true"
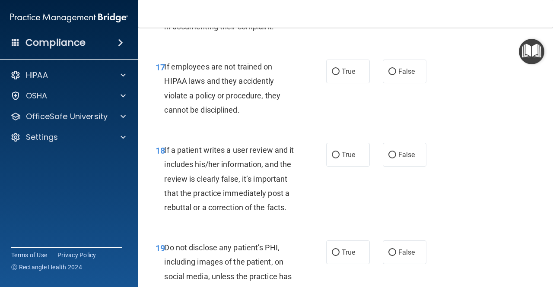
scroll to position [1658, 0]
click at [391, 75] on input "False" at bounding box center [392, 71] width 8 height 6
radio input "true"
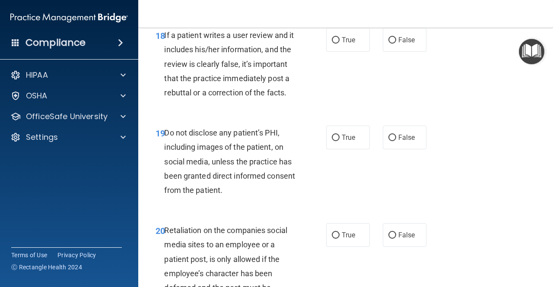
scroll to position [1777, 0]
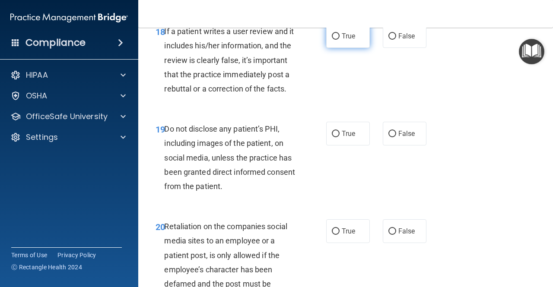
click at [342, 40] on span "True" at bounding box center [348, 36] width 13 height 8
click at [339, 40] on input "True" at bounding box center [336, 36] width 8 height 6
radio input "true"
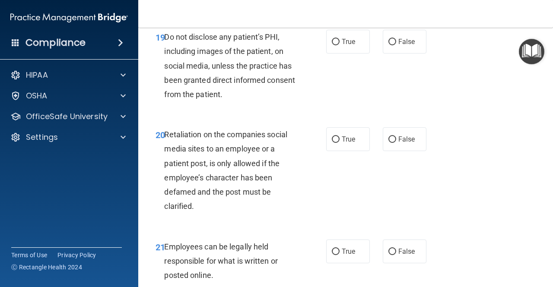
scroll to position [1869, 0]
click at [335, 45] on input "True" at bounding box center [336, 41] width 8 height 6
radio input "true"
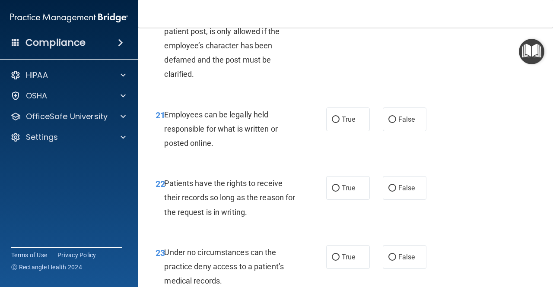
scroll to position [2001, 0]
click at [340, 19] on label "True" at bounding box center [348, 7] width 44 height 24
click at [340, 11] on input "True" at bounding box center [336, 7] width 8 height 6
radio input "true"
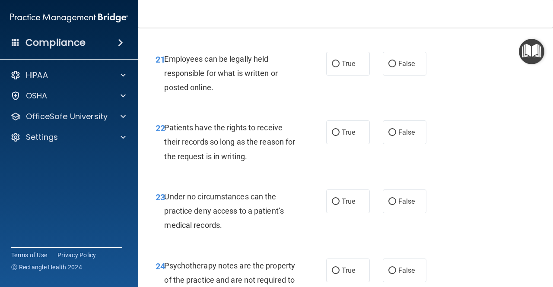
scroll to position [2057, 0]
click at [337, 75] on label "True" at bounding box center [348, 63] width 44 height 24
click at [337, 67] on input "True" at bounding box center [336, 63] width 8 height 6
radio input "true"
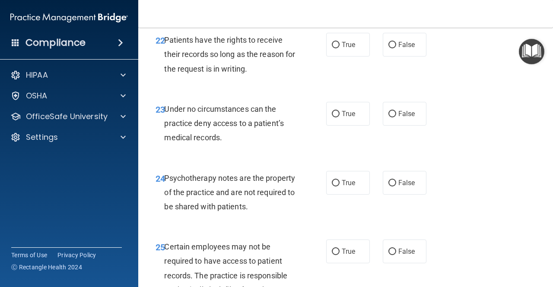
scroll to position [2145, 0]
click at [332, 48] on input "True" at bounding box center [336, 44] width 8 height 6
radio input "true"
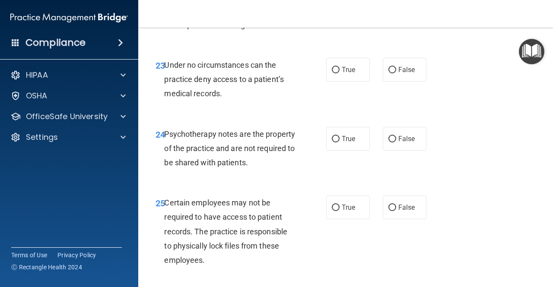
scroll to position [2188, 0]
click at [388, 5] on input "False" at bounding box center [392, 1] width 8 height 6
radio input "true"
radio input "false"
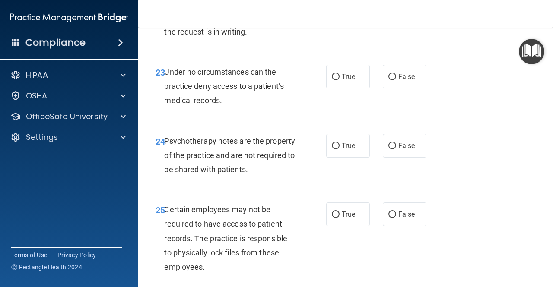
scroll to position [2182, 0]
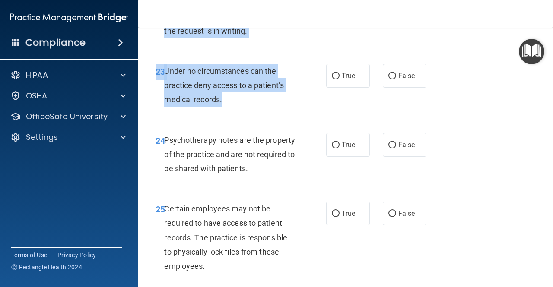
drag, startPoint x: 319, startPoint y: 105, endPoint x: 308, endPoint y: 149, distance: 46.4
click at [308, 111] on div "23 Under no circumstances can the practice deny access to a patient’s medical r…" at bounding box center [241, 88] width 197 height 48
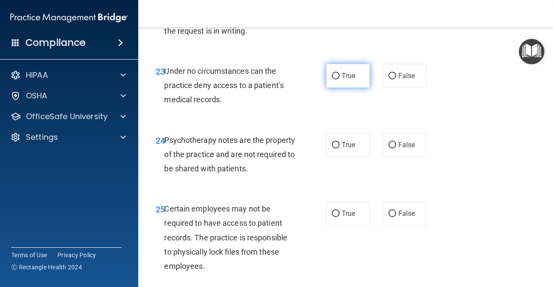
click at [344, 80] on span "True" at bounding box center [348, 76] width 13 height 8
click at [340, 79] on input "True" at bounding box center [336, 76] width 8 height 6
radio input "true"
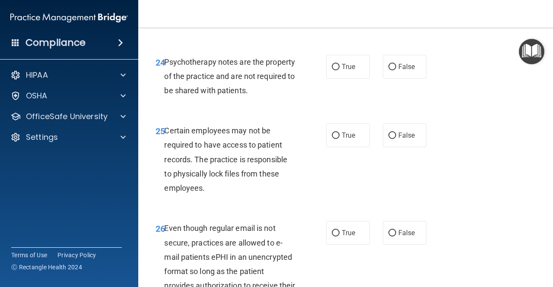
scroll to position [2261, 0]
drag, startPoint x: 231, startPoint y: 81, endPoint x: 167, endPoint y: 46, distance: 73.3
click at [167, 29] on div "Under no circumstances can the practice deny access to a patient’s medical reco…" at bounding box center [233, 6] width 138 height 43
click at [168, 25] on span "Under no circumstances can the practice deny access to a patient’s medical reco…" at bounding box center [224, 7] width 120 height 38
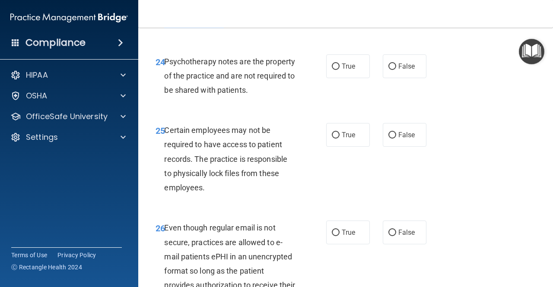
click at [168, 25] on span "Under no circumstances can the practice deny access to a patient’s medical reco…" at bounding box center [224, 7] width 120 height 38
radio input "true"
radio input "false"
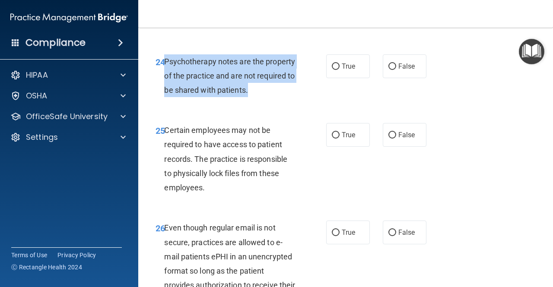
drag, startPoint x: 292, startPoint y: 152, endPoint x: 164, endPoint y: 117, distance: 133.0
click at [164, 98] on div "Psychotherapy notes are the property of the practice and are not required to be…" at bounding box center [233, 75] width 138 height 43
copy span "Psychotherapy notes are the property of the practice and are not required to be…"
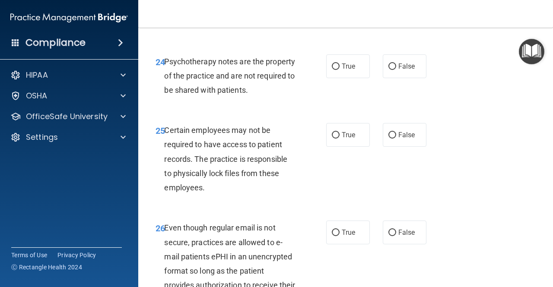
click at [208, 169] on div "25 Certain employees may not be required to have access to patient records. The…" at bounding box center [345, 161] width 393 height 98
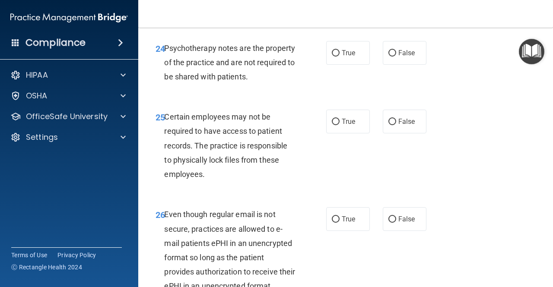
scroll to position [2275, 0]
click at [347, 64] on label "True" at bounding box center [348, 53] width 44 height 24
click at [340, 56] on input "True" at bounding box center [336, 53] width 8 height 6
radio input "true"
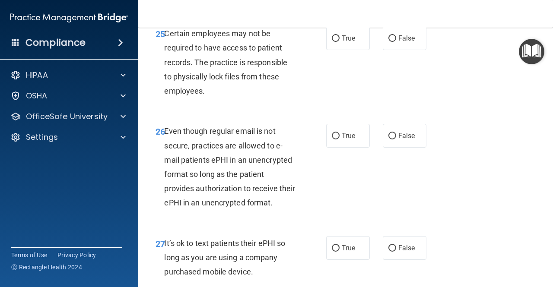
scroll to position [2359, 0]
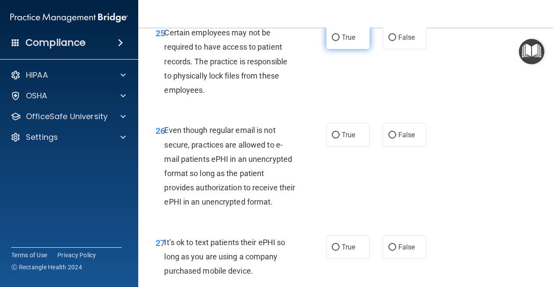
click at [342, 41] on span "True" at bounding box center [348, 37] width 13 height 8
click at [340, 41] on input "True" at bounding box center [336, 38] width 8 height 6
radio input "true"
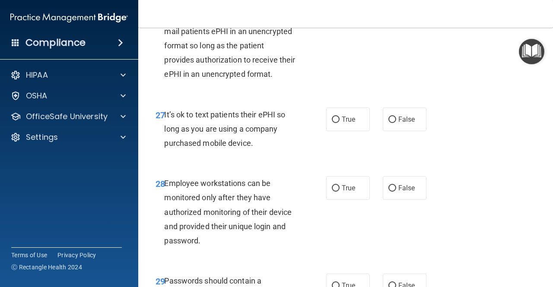
scroll to position [2486, 0]
click at [398, 12] on span "False" at bounding box center [406, 7] width 17 height 8
click at [396, 11] on input "False" at bounding box center [392, 8] width 8 height 6
radio input "true"
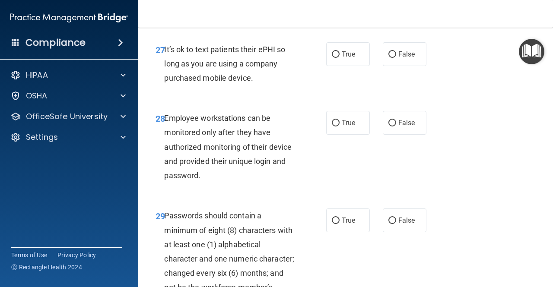
scroll to position [2555, 0]
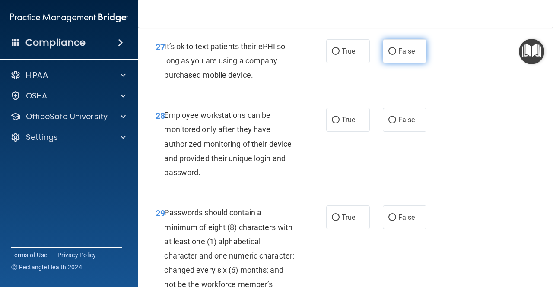
click at [413, 63] on label "False" at bounding box center [405, 51] width 44 height 24
click at [396, 55] on input "False" at bounding box center [392, 51] width 8 height 6
radio input "true"
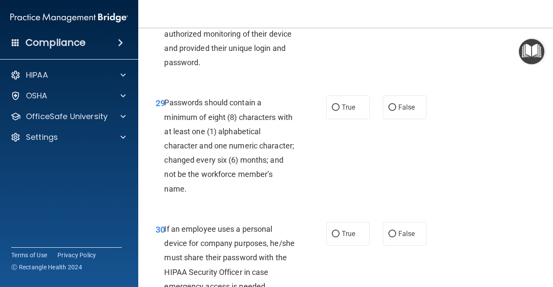
scroll to position [2664, 0]
click at [339, 22] on label "True" at bounding box center [348, 10] width 44 height 24
click at [339, 14] on input "True" at bounding box center [336, 10] width 8 height 6
radio input "true"
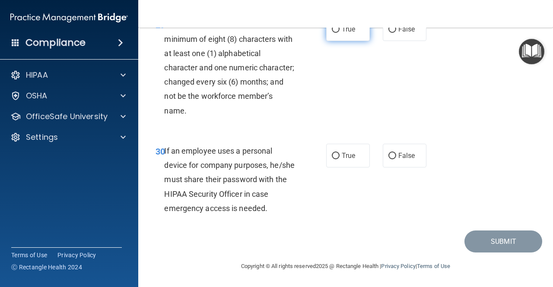
click at [330, 41] on label "True" at bounding box center [348, 29] width 44 height 24
click at [332, 33] on input "True" at bounding box center [336, 29] width 8 height 6
radio input "true"
click at [391, 159] on input "False" at bounding box center [392, 156] width 8 height 6
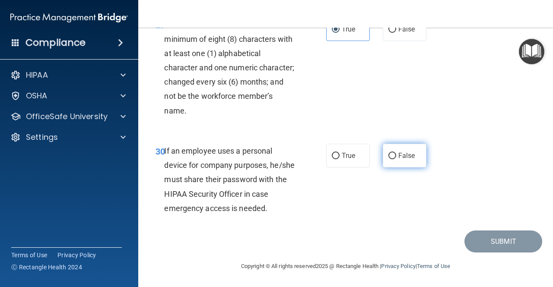
radio input "true"
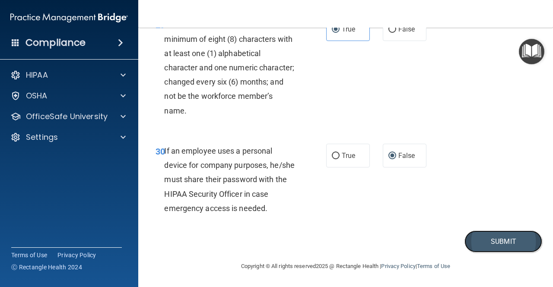
click at [465, 241] on button "Submit" at bounding box center [503, 242] width 78 height 22
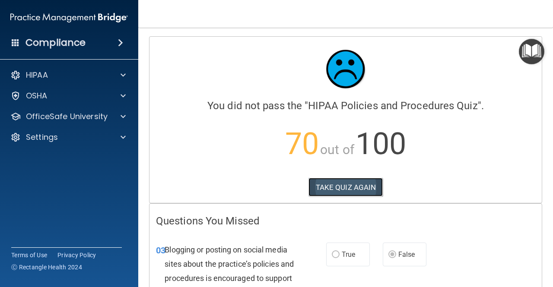
click at [329, 196] on button "TAKE QUIZ AGAIN" at bounding box center [345, 187] width 75 height 19
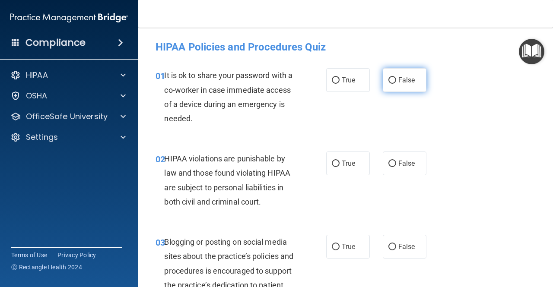
click at [385, 88] on label "False" at bounding box center [405, 80] width 44 height 24
click at [388, 84] on input "False" at bounding box center [392, 80] width 8 height 6
radio input "true"
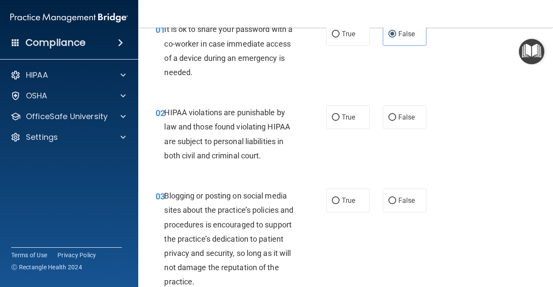
scroll to position [47, 0]
click at [347, 115] on span "True" at bounding box center [348, 117] width 13 height 8
click at [340, 115] on input "True" at bounding box center [336, 117] width 8 height 6
radio input "true"
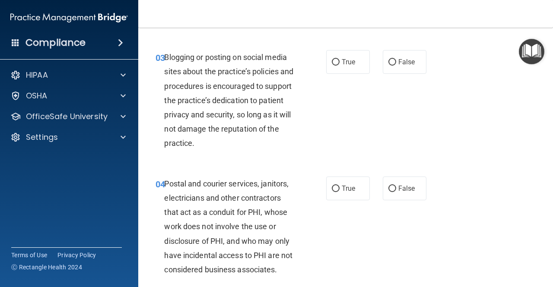
scroll to position [186, 0]
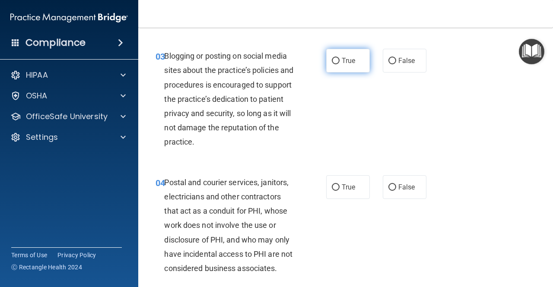
click at [332, 71] on label "True" at bounding box center [348, 61] width 44 height 24
click at [332, 64] on input "True" at bounding box center [336, 61] width 8 height 6
radio input "true"
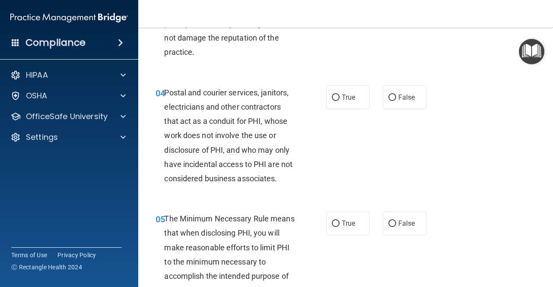
scroll to position [280, 0]
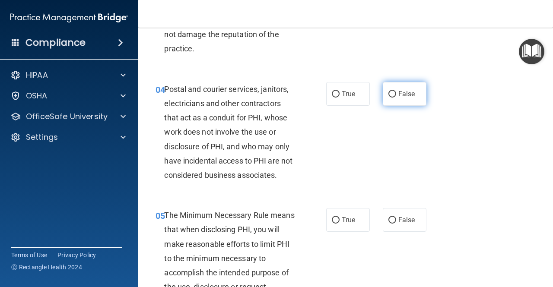
click at [409, 94] on span "False" at bounding box center [406, 94] width 17 height 8
click at [396, 94] on input "False" at bounding box center [392, 94] width 8 height 6
radio input "true"
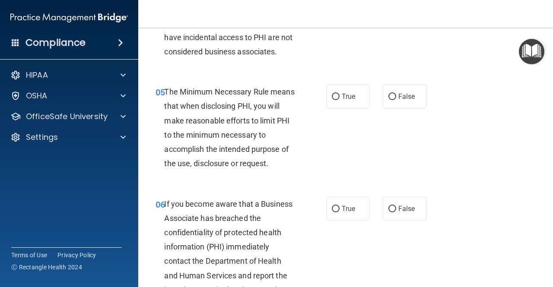
scroll to position [405, 0]
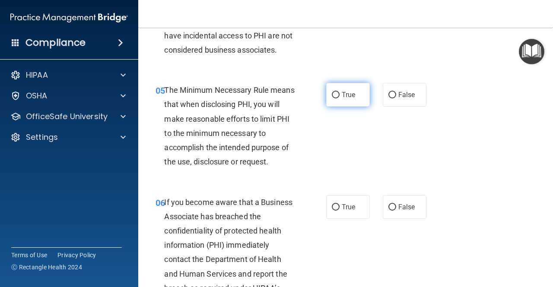
click at [342, 91] on span "True" at bounding box center [348, 95] width 13 height 8
click at [340, 92] on input "True" at bounding box center [336, 95] width 8 height 6
radio input "true"
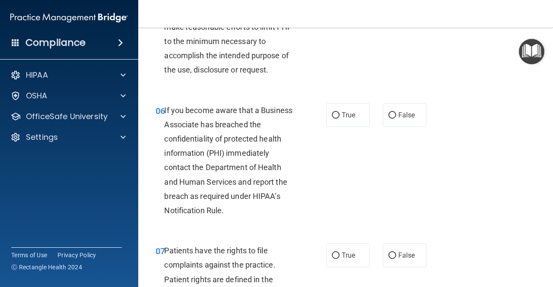
scroll to position [497, 0]
click at [401, 118] on span "False" at bounding box center [406, 115] width 17 height 8
click at [396, 118] on input "False" at bounding box center [392, 115] width 8 height 6
radio input "true"
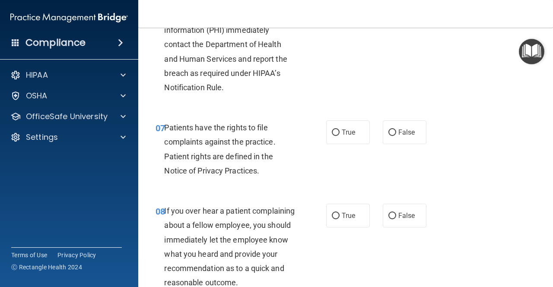
scroll to position [627, 0]
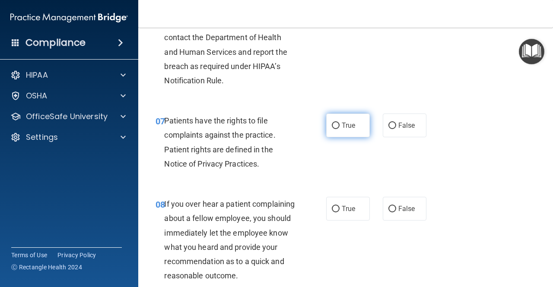
click at [334, 127] on input "True" at bounding box center [336, 126] width 8 height 6
radio input "true"
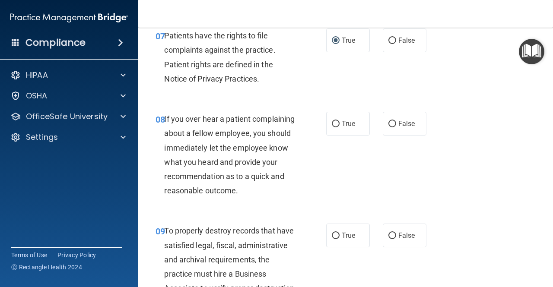
scroll to position [712, 0]
